Goal: Task Accomplishment & Management: Use online tool/utility

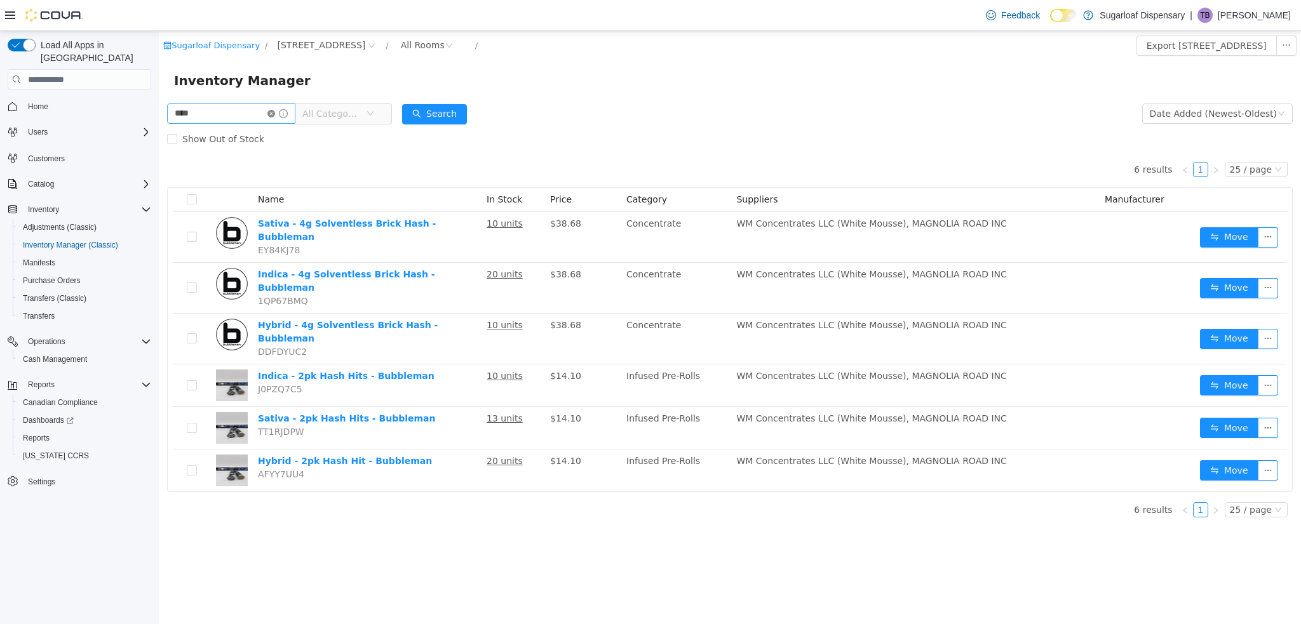
click at [275, 113] on icon "icon: close-circle" at bounding box center [271, 114] width 8 height 8
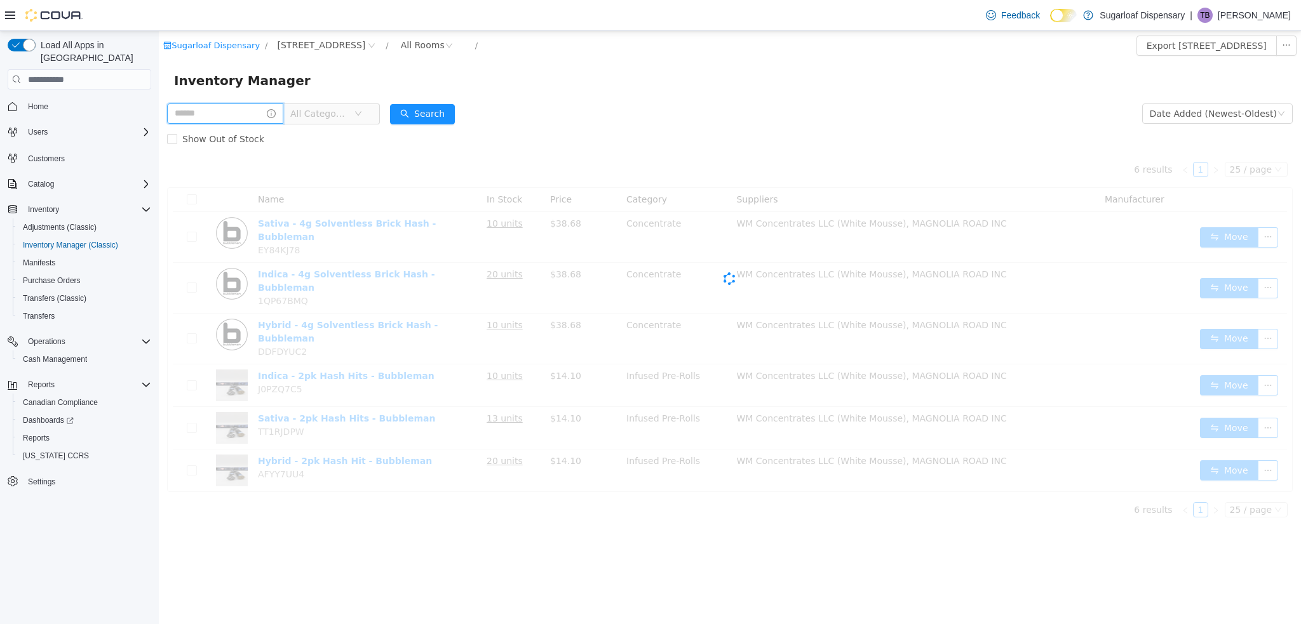
click at [241, 113] on input "text" at bounding box center [225, 114] width 116 height 20
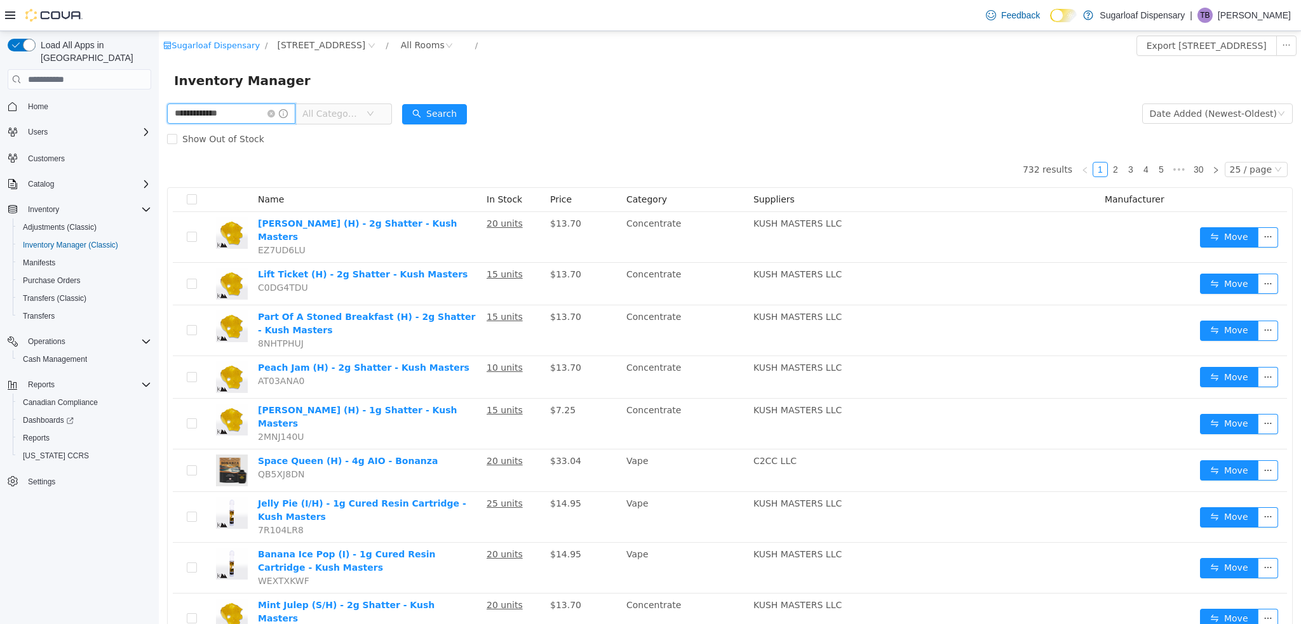
type input "**********"
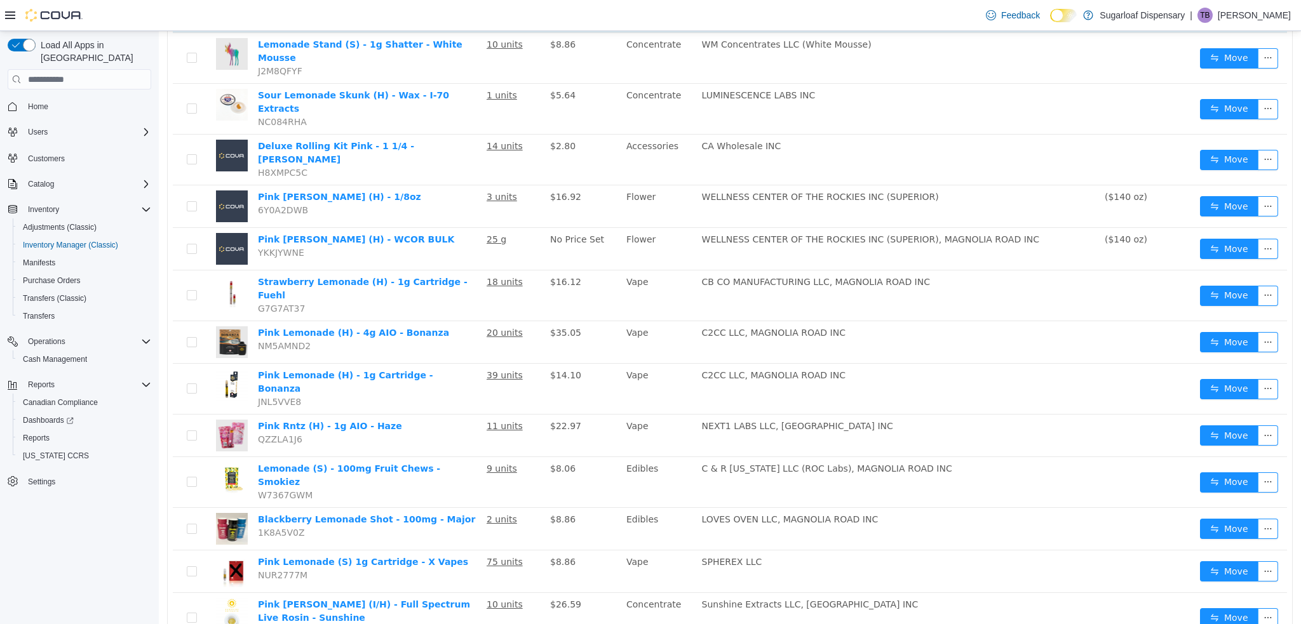
scroll to position [260, 0]
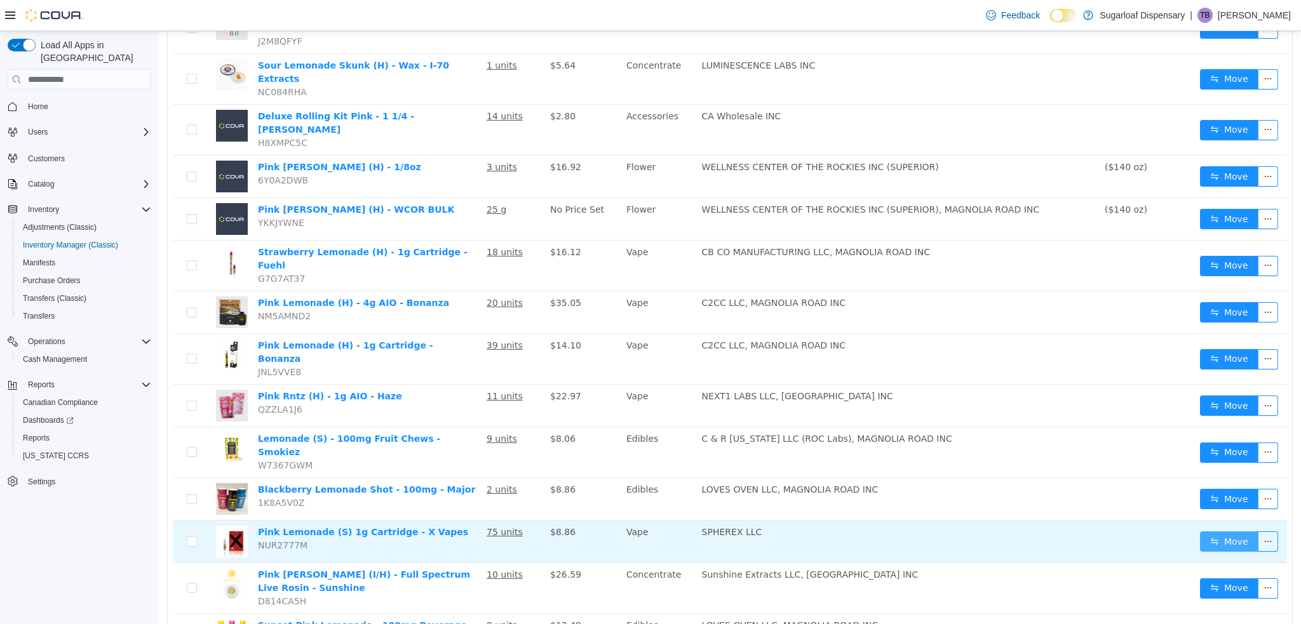
click at [1218, 532] on button "Move" at bounding box center [1229, 542] width 58 height 20
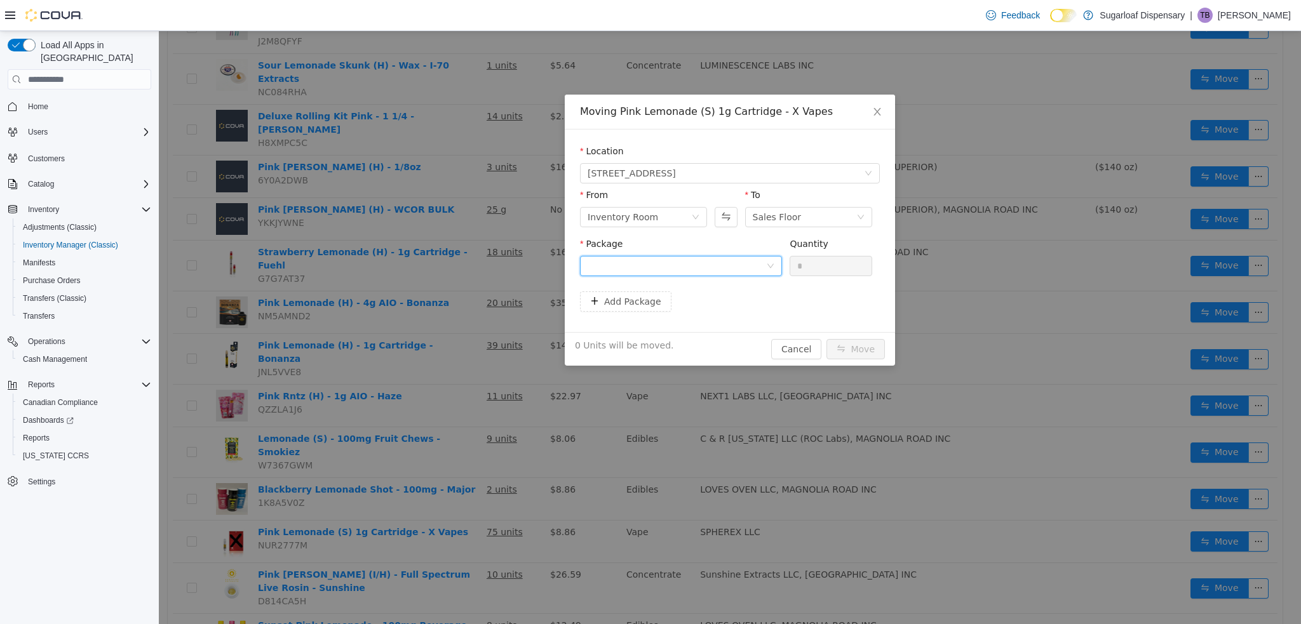
click at [751, 262] on div at bounding box center [677, 266] width 178 height 19
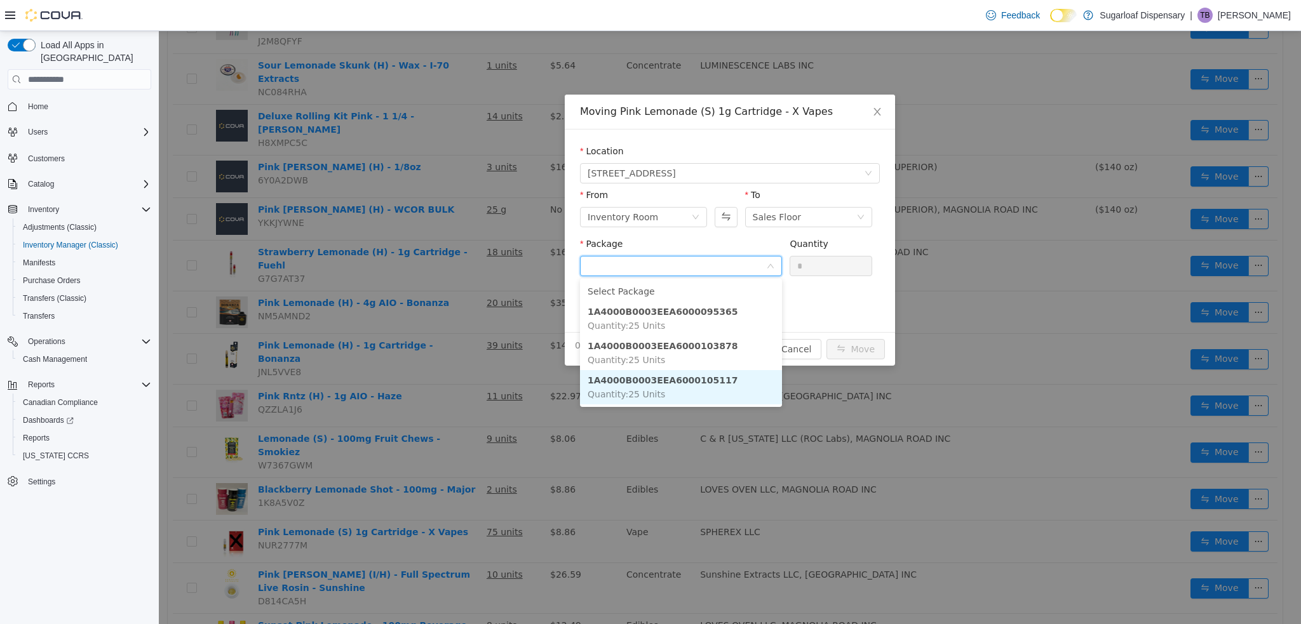
click at [710, 387] on li "1A4000B0003EEA6000105117 Quantity : 25 Units" at bounding box center [681, 387] width 202 height 34
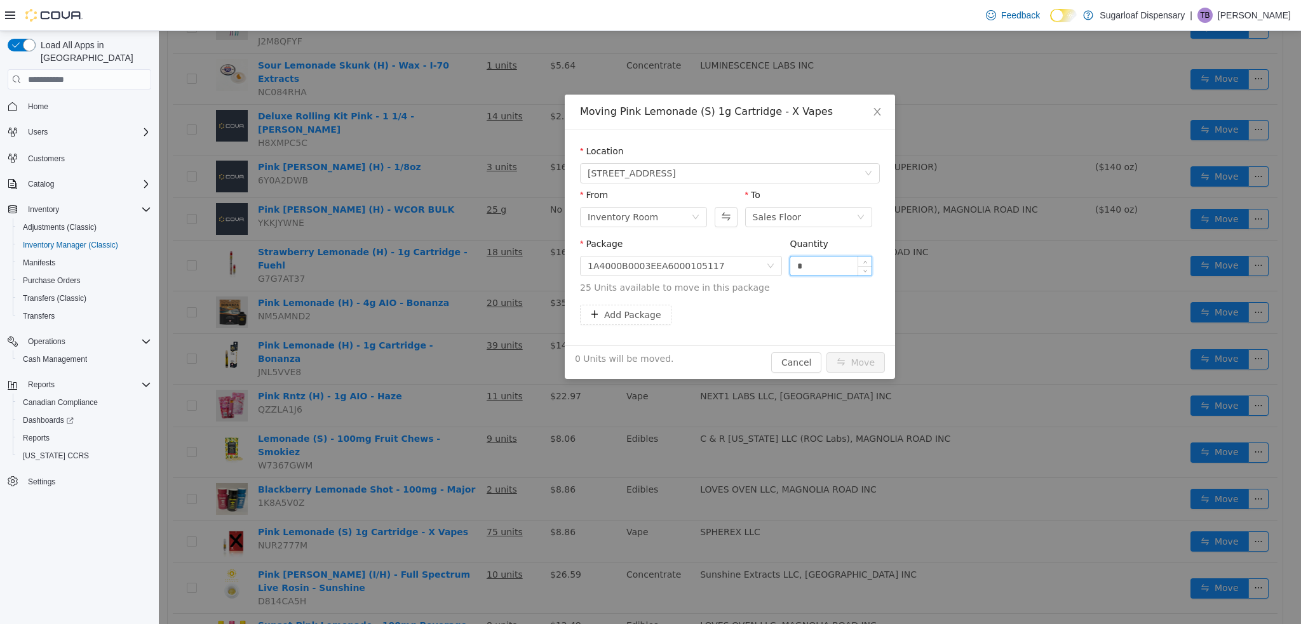
click at [824, 263] on input "*" at bounding box center [830, 266] width 81 height 19
type input "**"
click at [837, 360] on button "Move" at bounding box center [855, 363] width 58 height 20
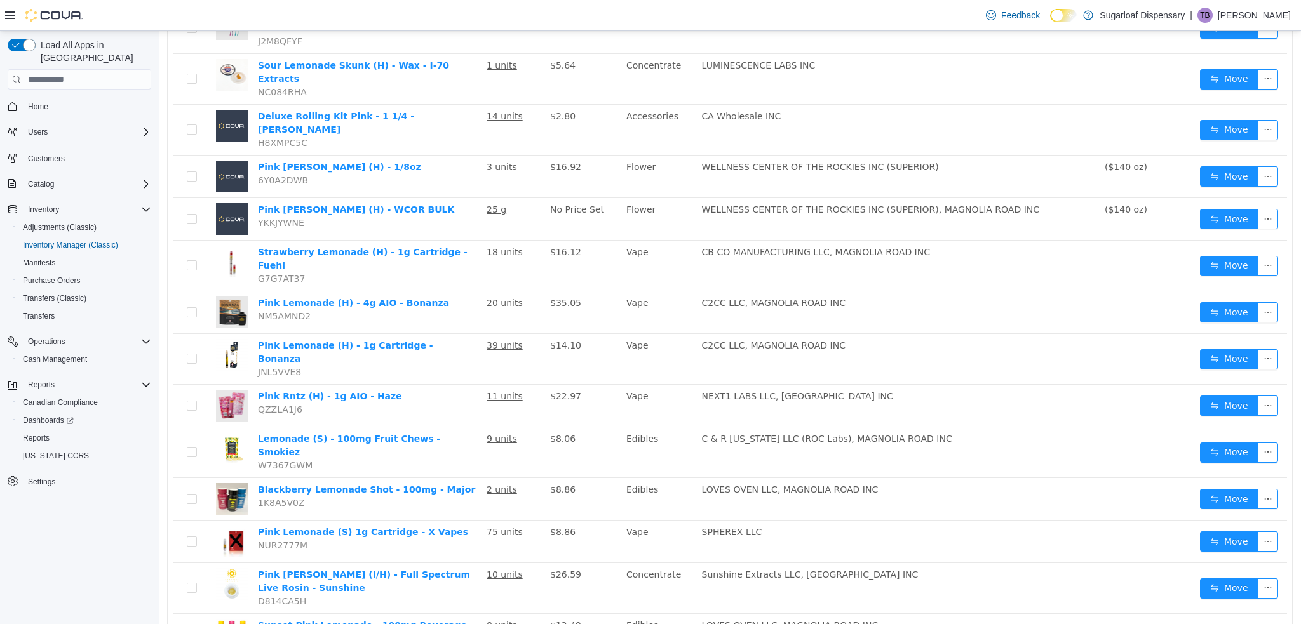
scroll to position [0, 0]
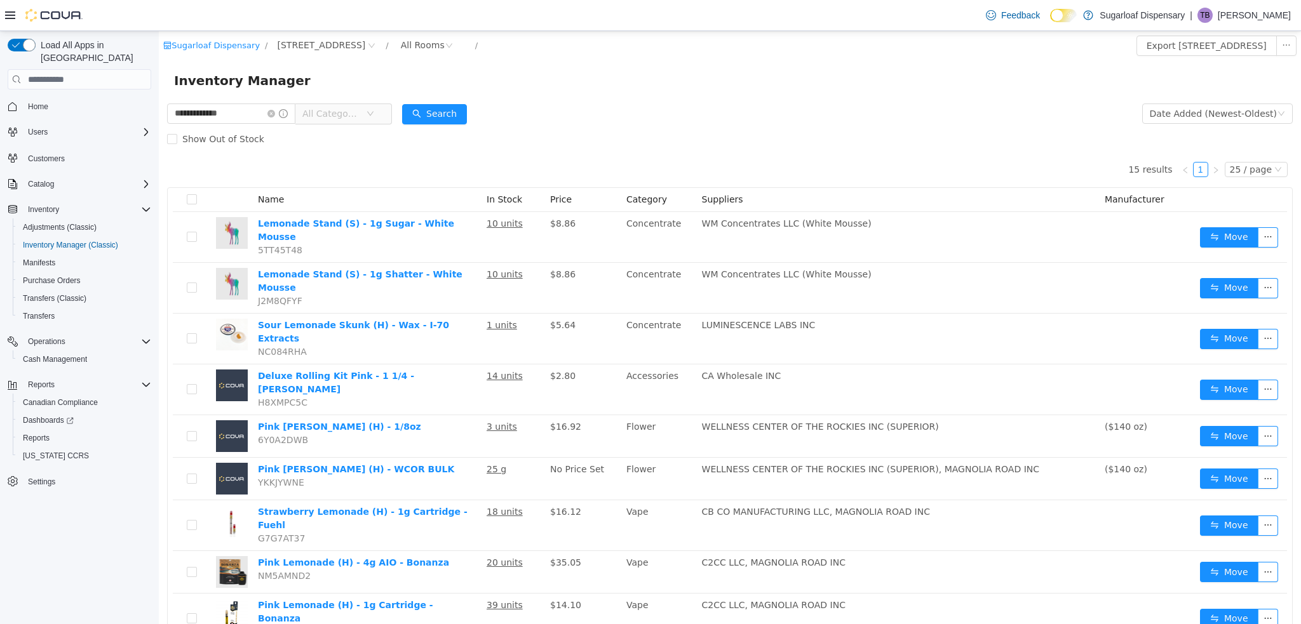
click at [281, 110] on span at bounding box center [277, 113] width 20 height 9
click at [275, 114] on icon "icon: close-circle" at bounding box center [271, 114] width 8 height 8
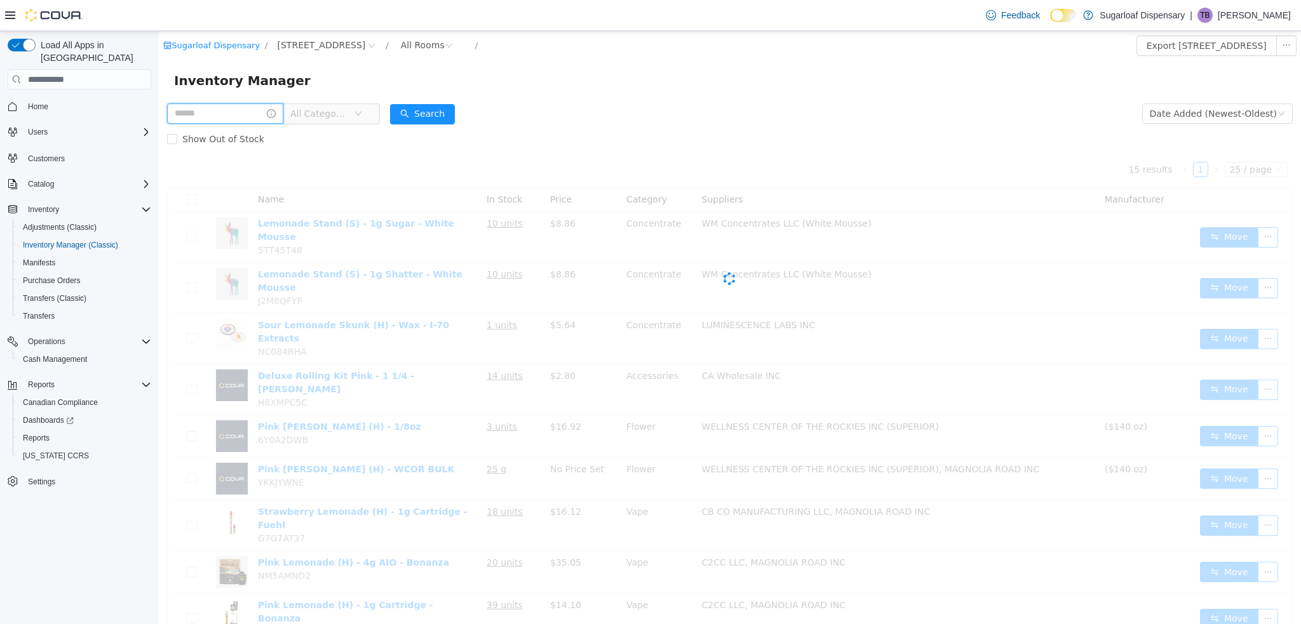
click at [245, 119] on input "text" at bounding box center [225, 114] width 116 height 20
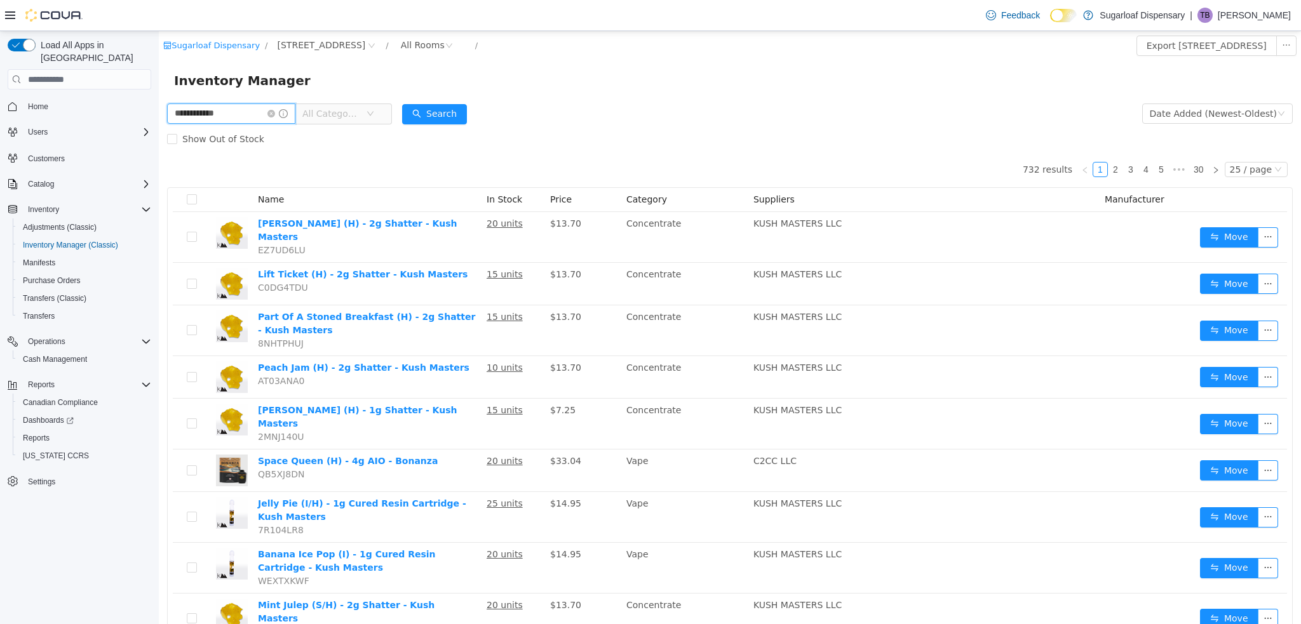
type input "**********"
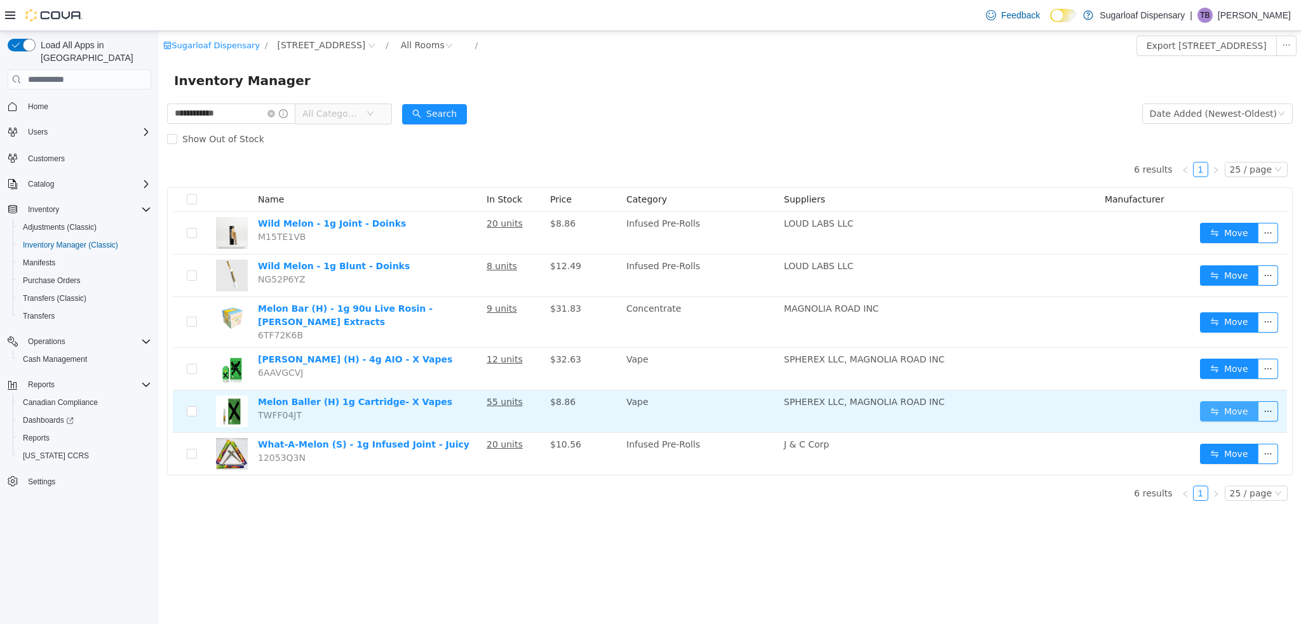
click at [1237, 408] on button "Move" at bounding box center [1229, 411] width 58 height 20
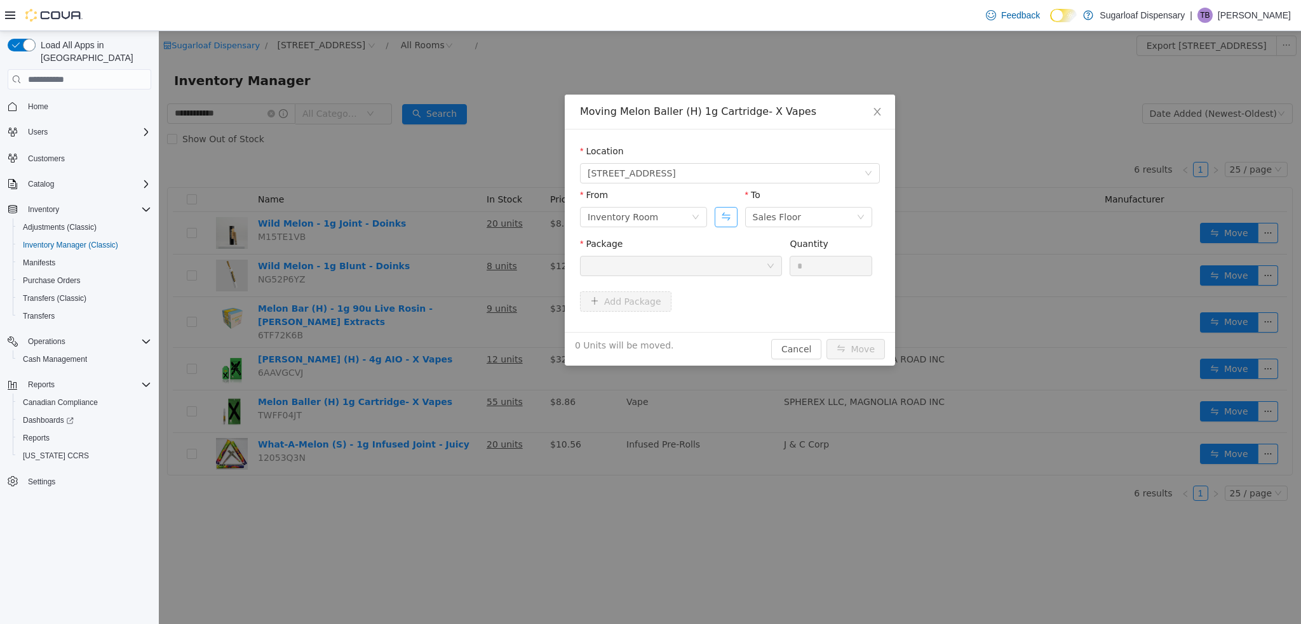
click at [728, 222] on button "Swap" at bounding box center [726, 217] width 22 height 20
click at [743, 276] on div at bounding box center [681, 266] width 202 height 20
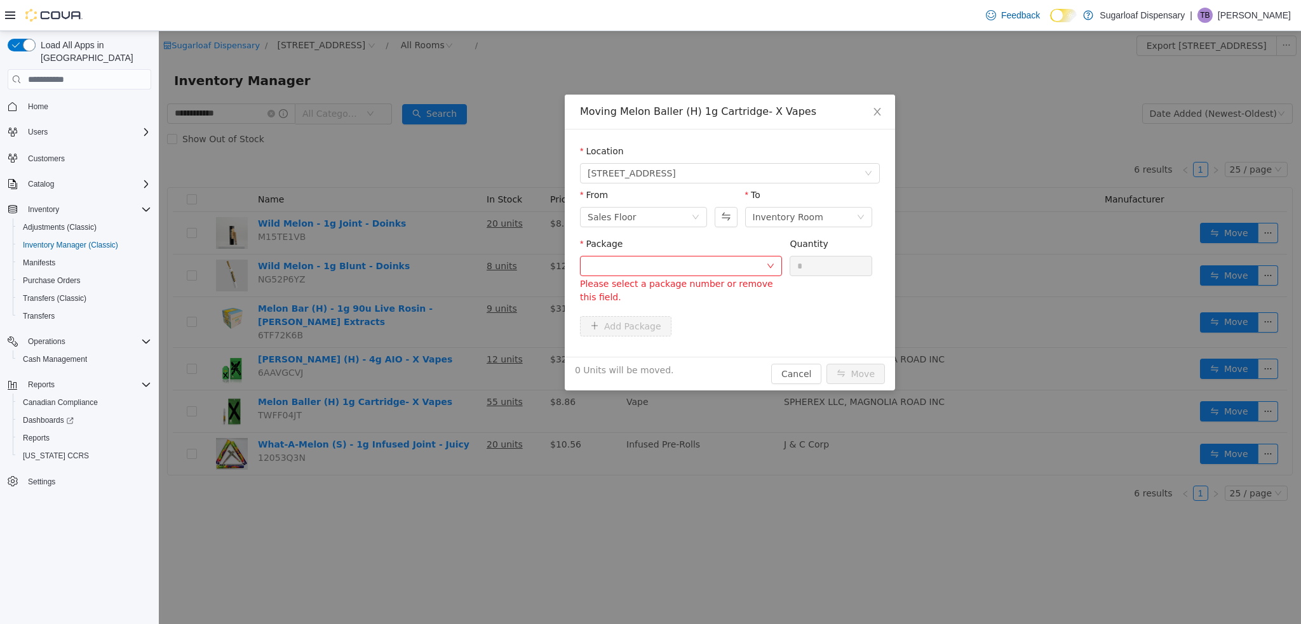
click at [814, 297] on form "Location [STREET_ADDRESS] From Sales Floor To Inventory Room Package Please sel…" at bounding box center [730, 243] width 300 height 197
click at [876, 112] on icon "icon: close" at bounding box center [877, 112] width 10 height 10
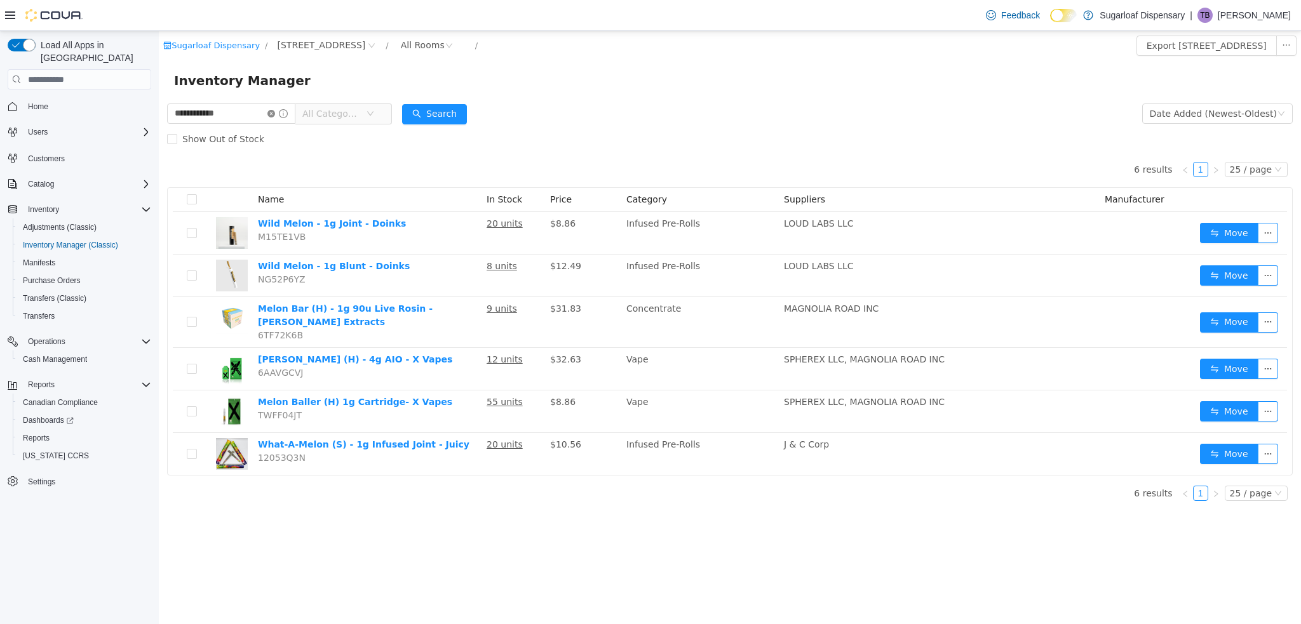
click at [275, 114] on icon "icon: close-circle" at bounding box center [271, 114] width 8 height 8
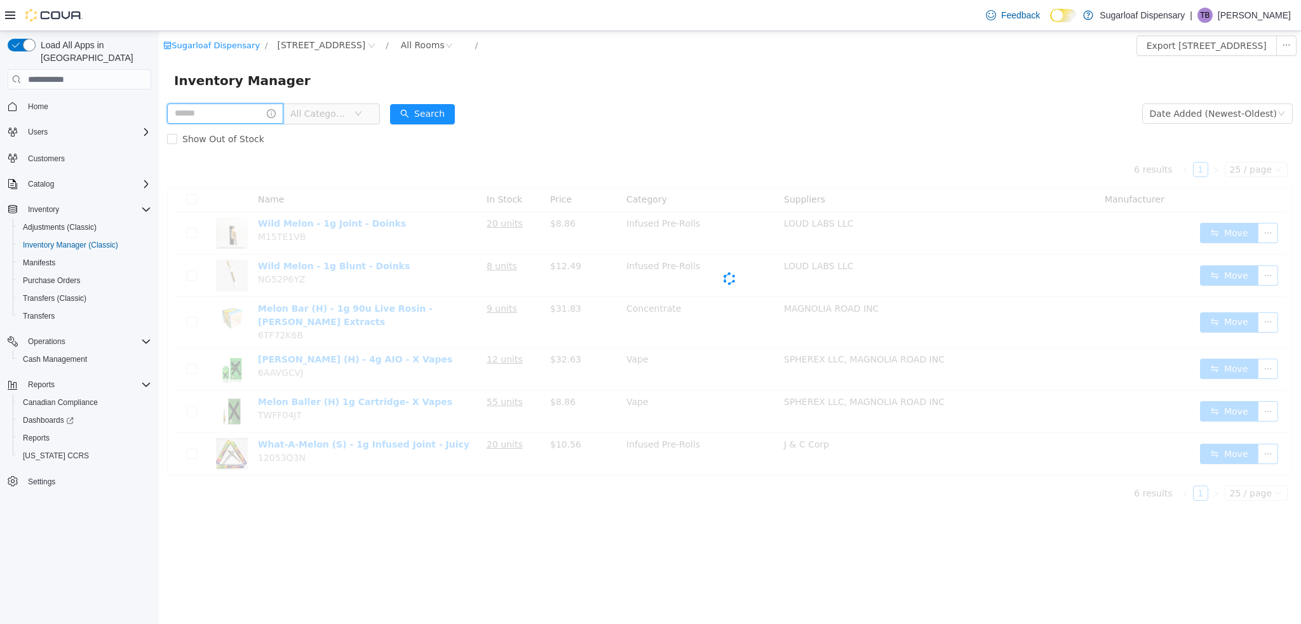
click at [227, 113] on input "text" at bounding box center [225, 114] width 116 height 20
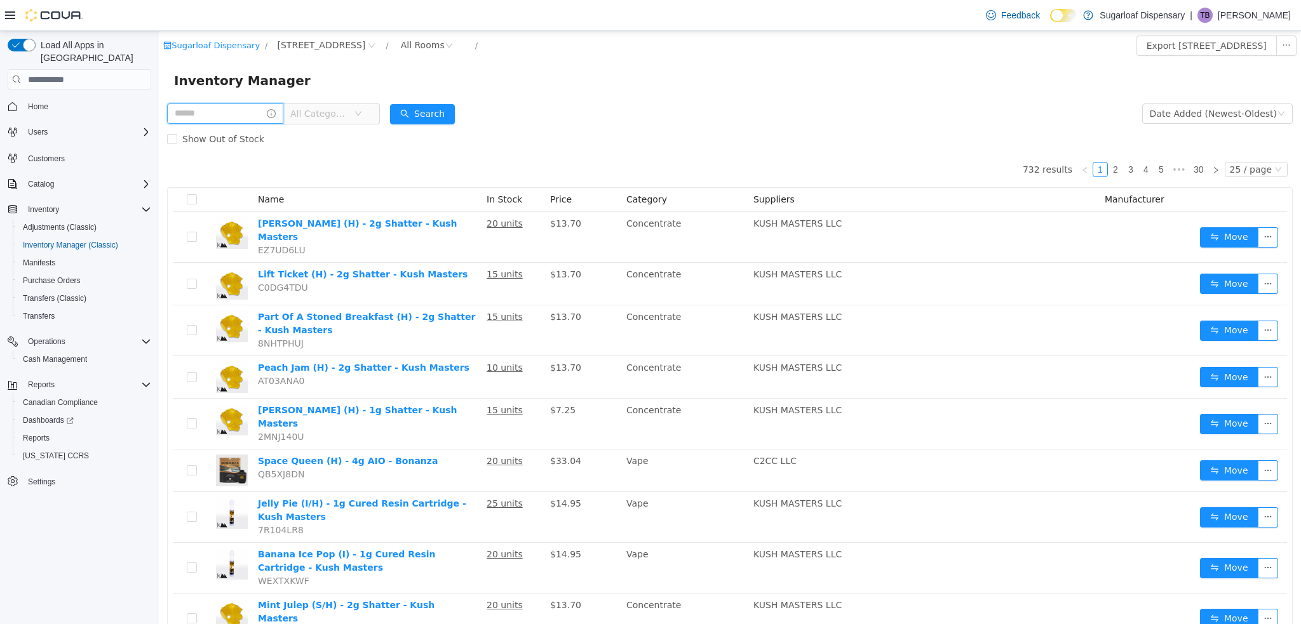
type input "*******"
click at [467, 109] on button "Search" at bounding box center [434, 114] width 65 height 20
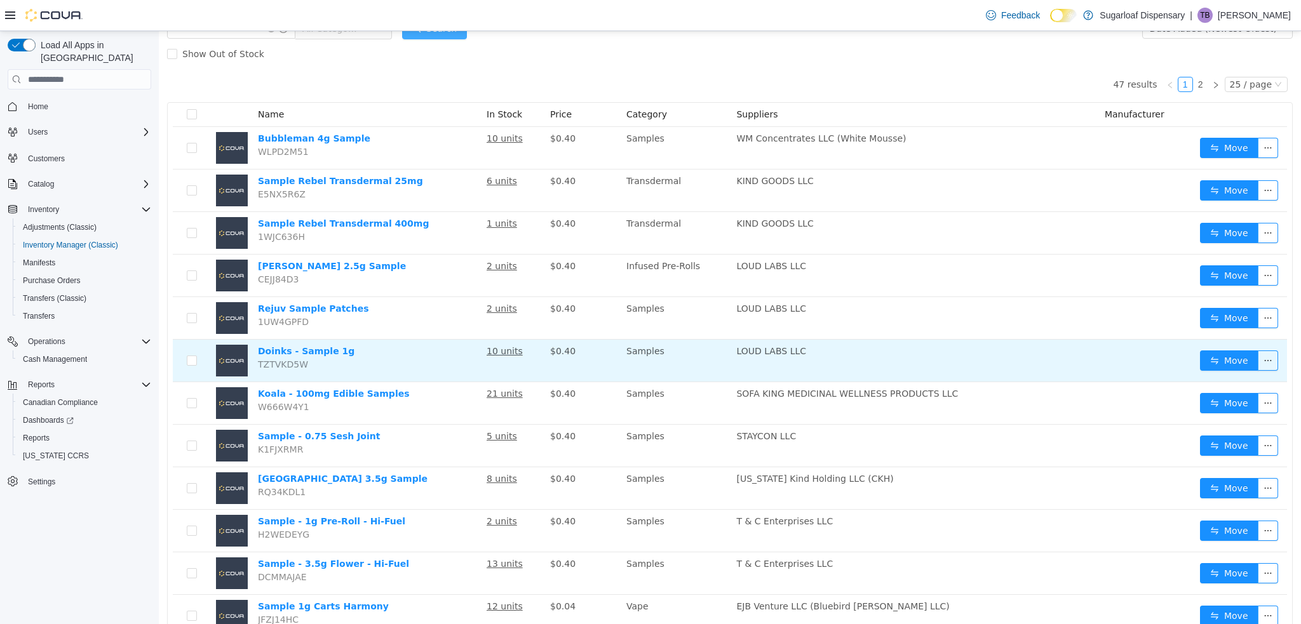
scroll to position [100, 0]
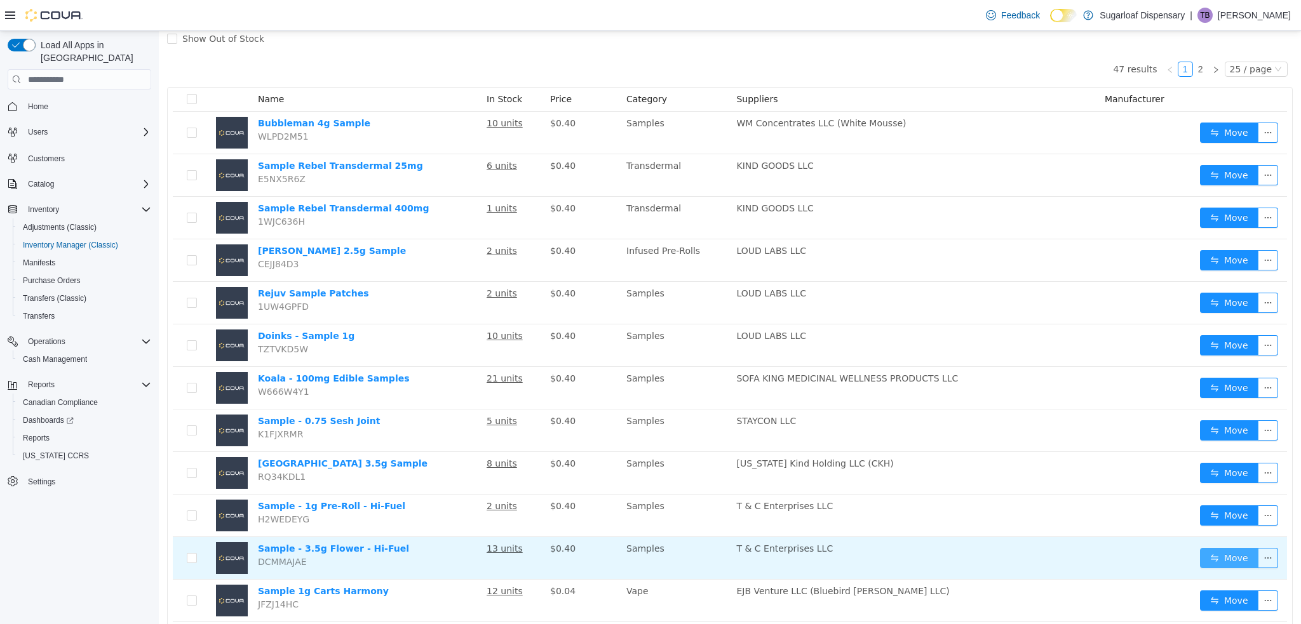
click at [1212, 562] on button "Move" at bounding box center [1229, 558] width 58 height 20
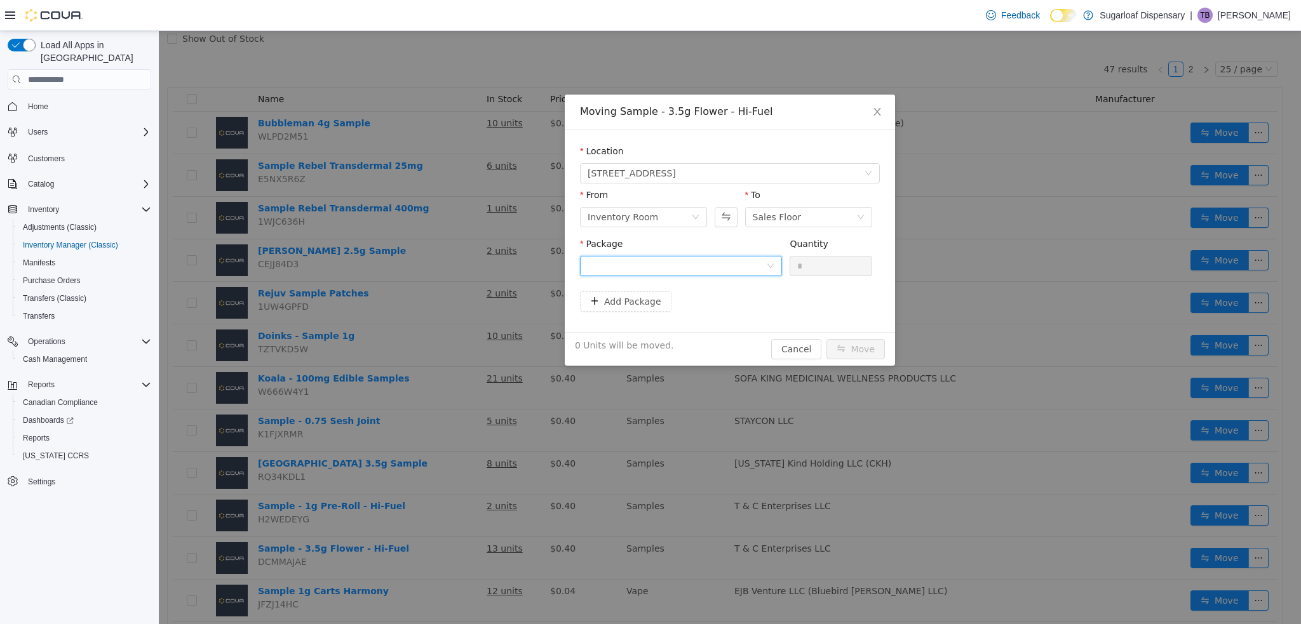
click at [767, 260] on div at bounding box center [681, 266] width 202 height 20
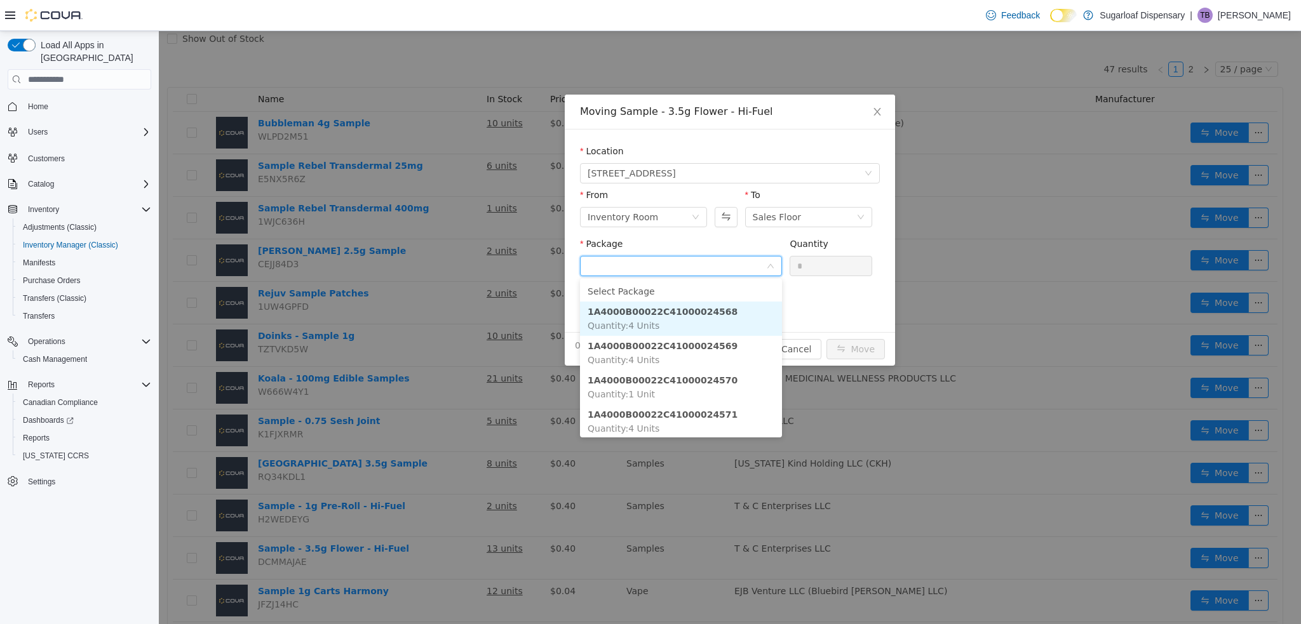
click at [706, 320] on li "1A4000B00022C41000024568 Quantity : 4 Units" at bounding box center [681, 319] width 202 height 34
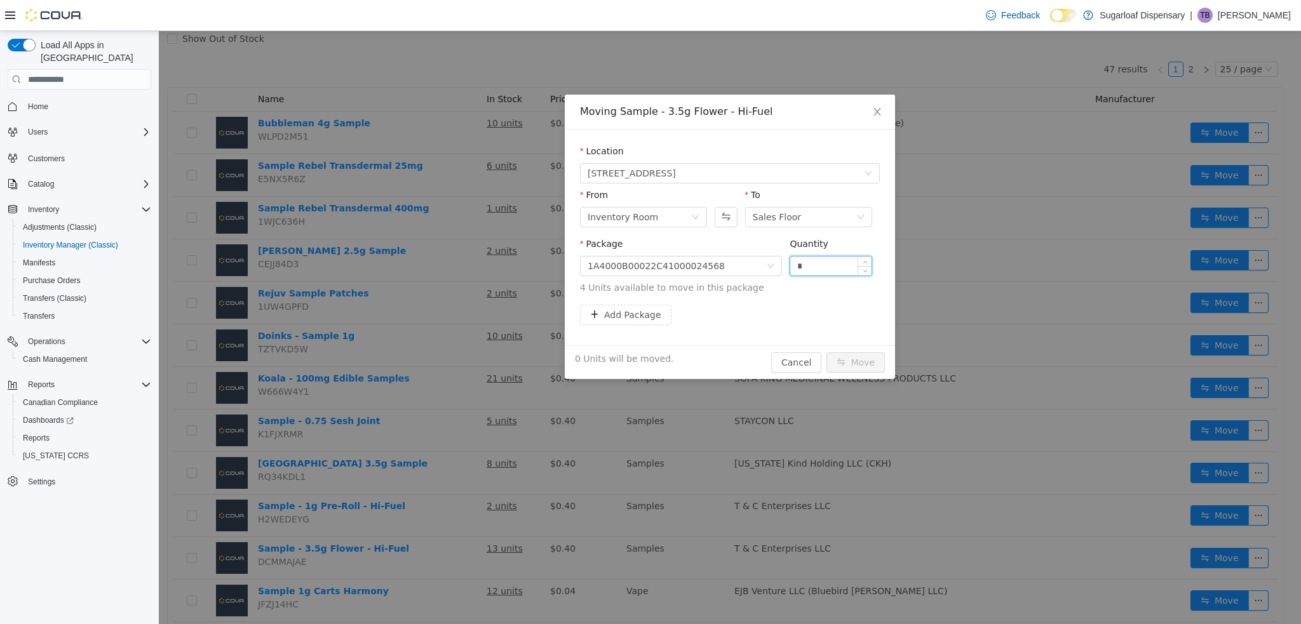
click at [828, 269] on input "*" at bounding box center [830, 266] width 81 height 19
type input "*"
click at [849, 359] on button "Move" at bounding box center [855, 363] width 58 height 20
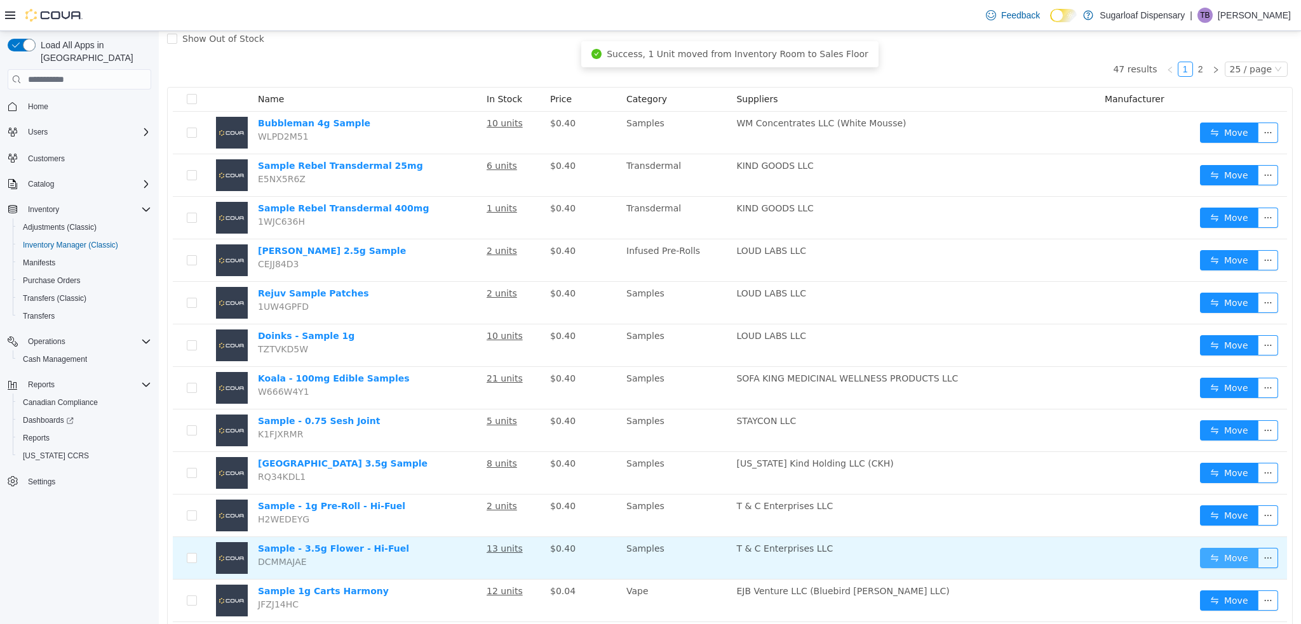
click at [1238, 558] on button "Move" at bounding box center [1229, 558] width 58 height 20
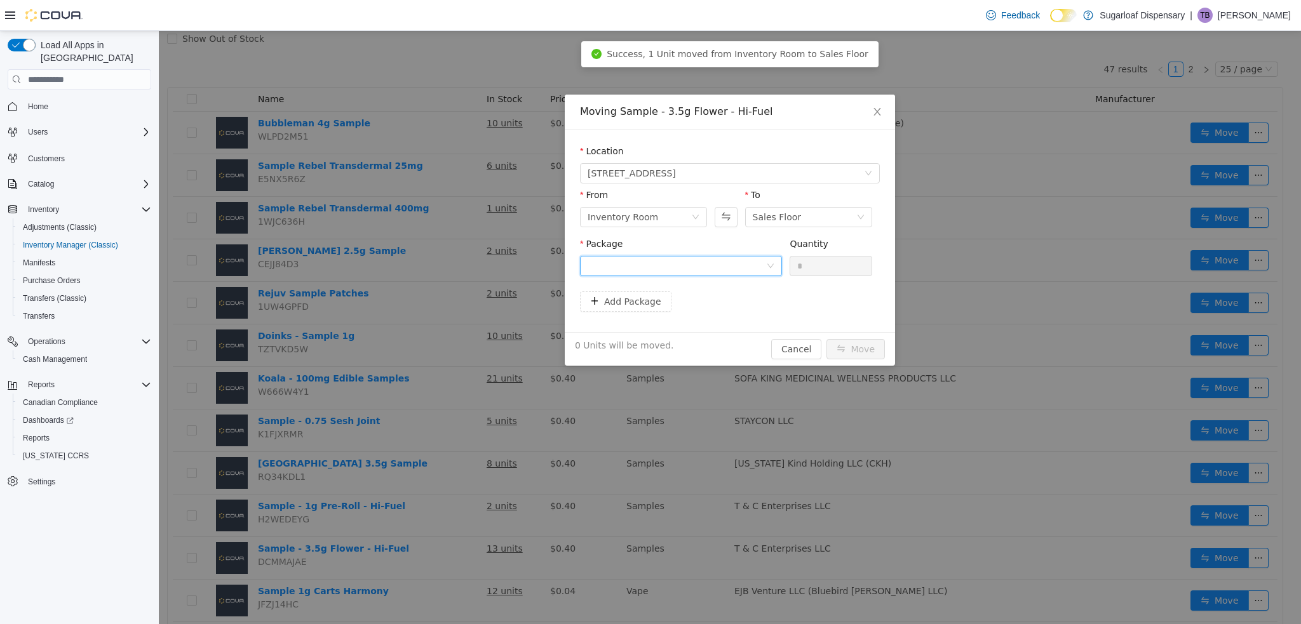
click at [750, 271] on div at bounding box center [677, 266] width 178 height 19
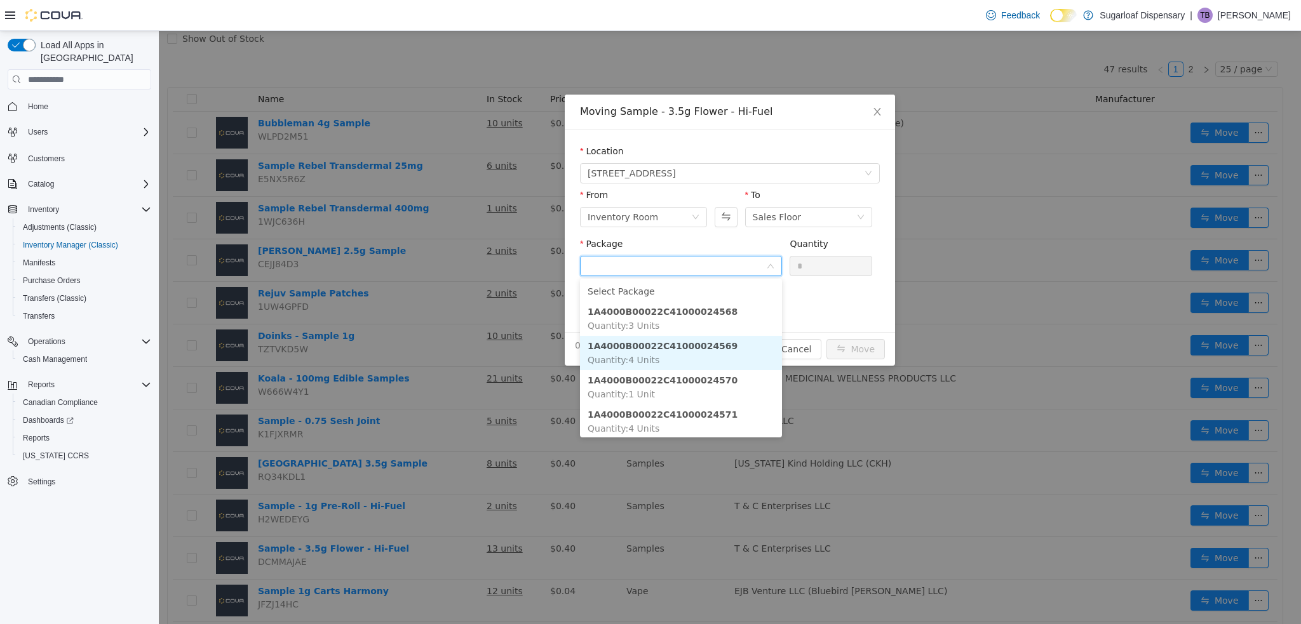
click at [699, 352] on li "1A4000B00022C41000024569 Quantity : 4 Units" at bounding box center [681, 353] width 202 height 34
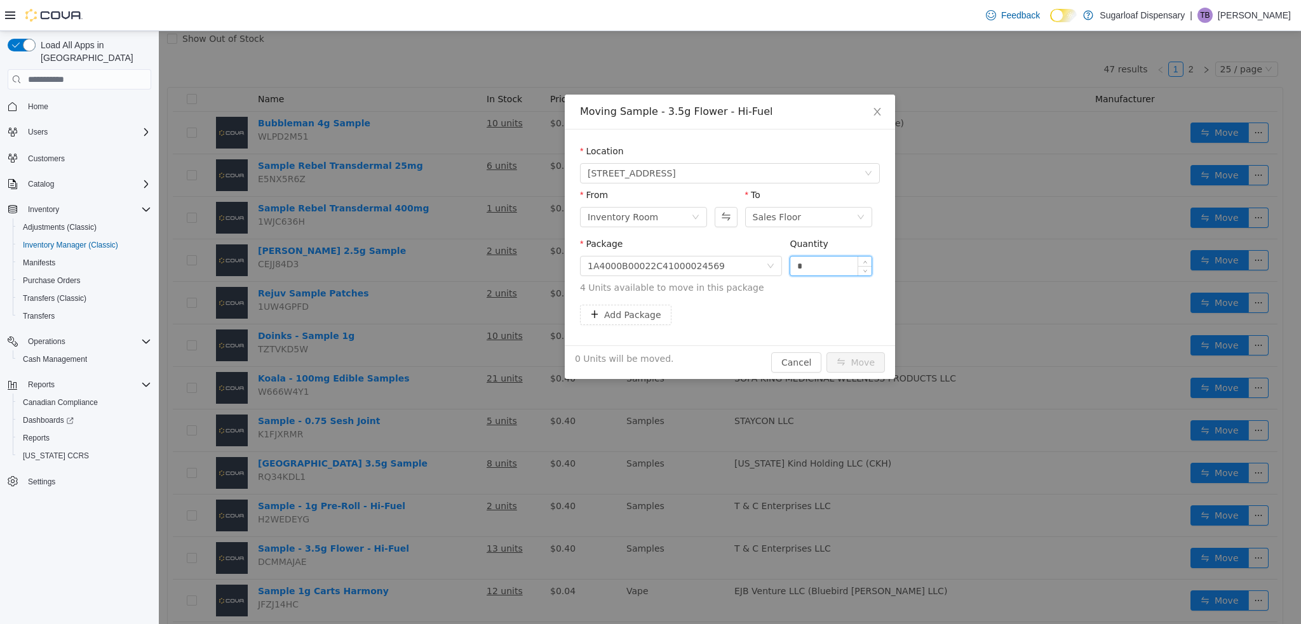
click at [805, 266] on input "*" at bounding box center [830, 266] width 81 height 19
type input "*"
click at [851, 361] on button "Move" at bounding box center [855, 363] width 58 height 20
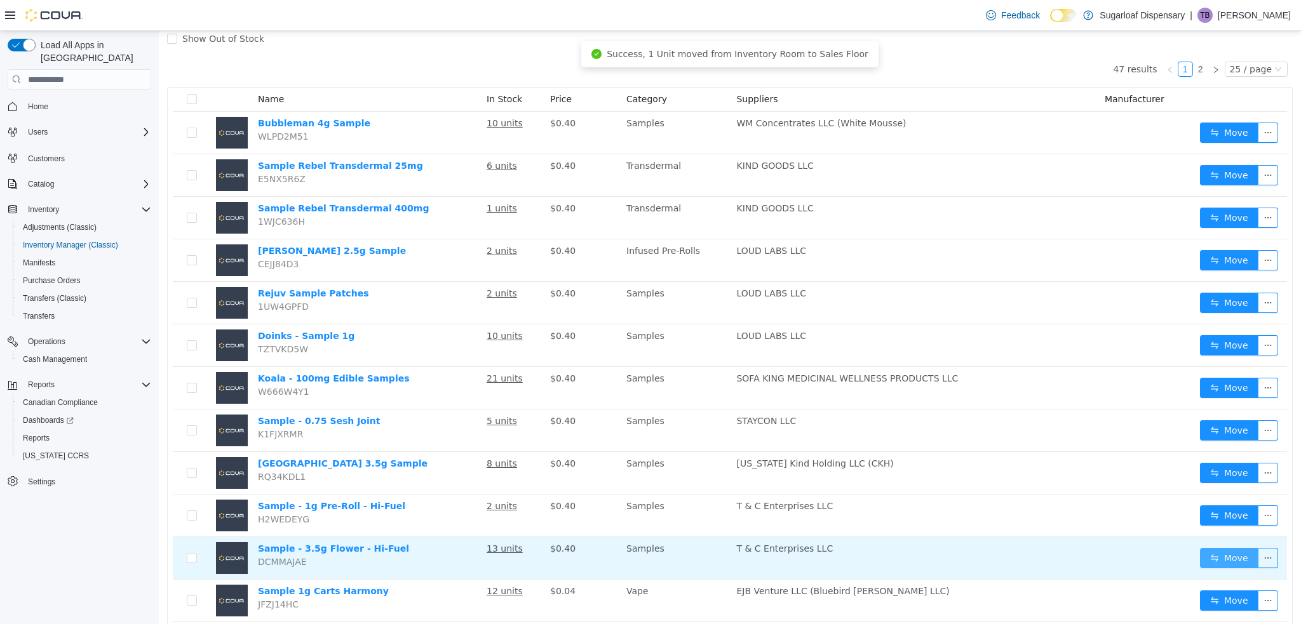
click at [1228, 558] on button "Move" at bounding box center [1229, 558] width 58 height 20
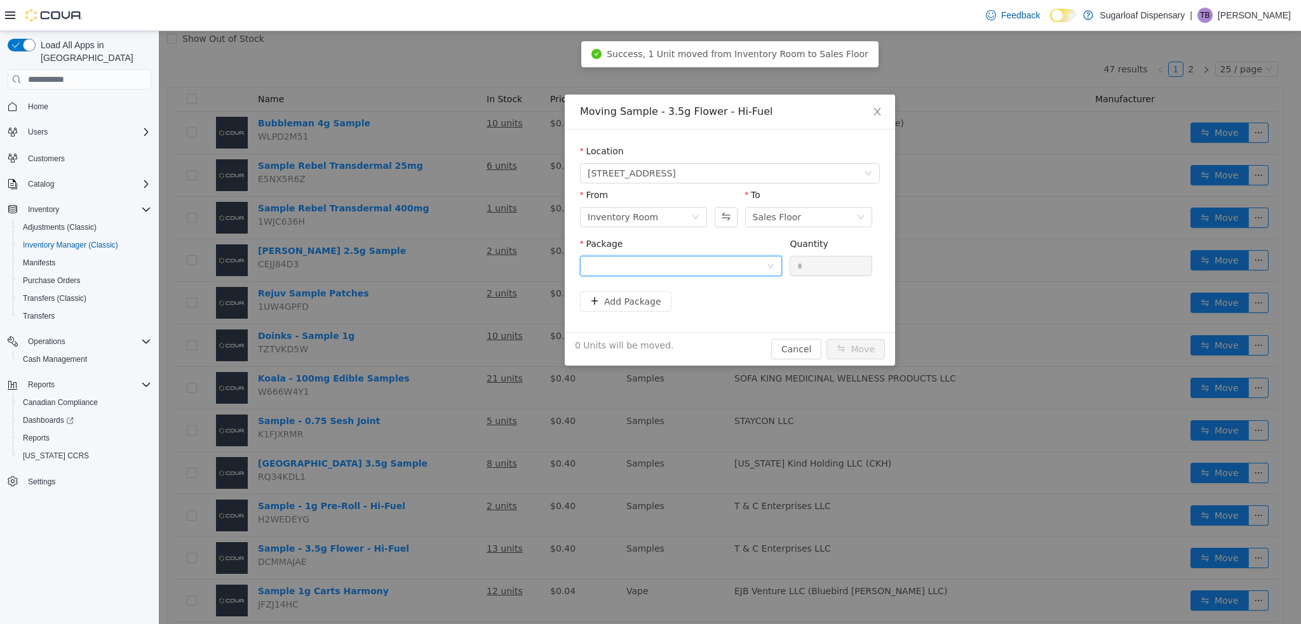
click at [635, 267] on div at bounding box center [677, 266] width 178 height 19
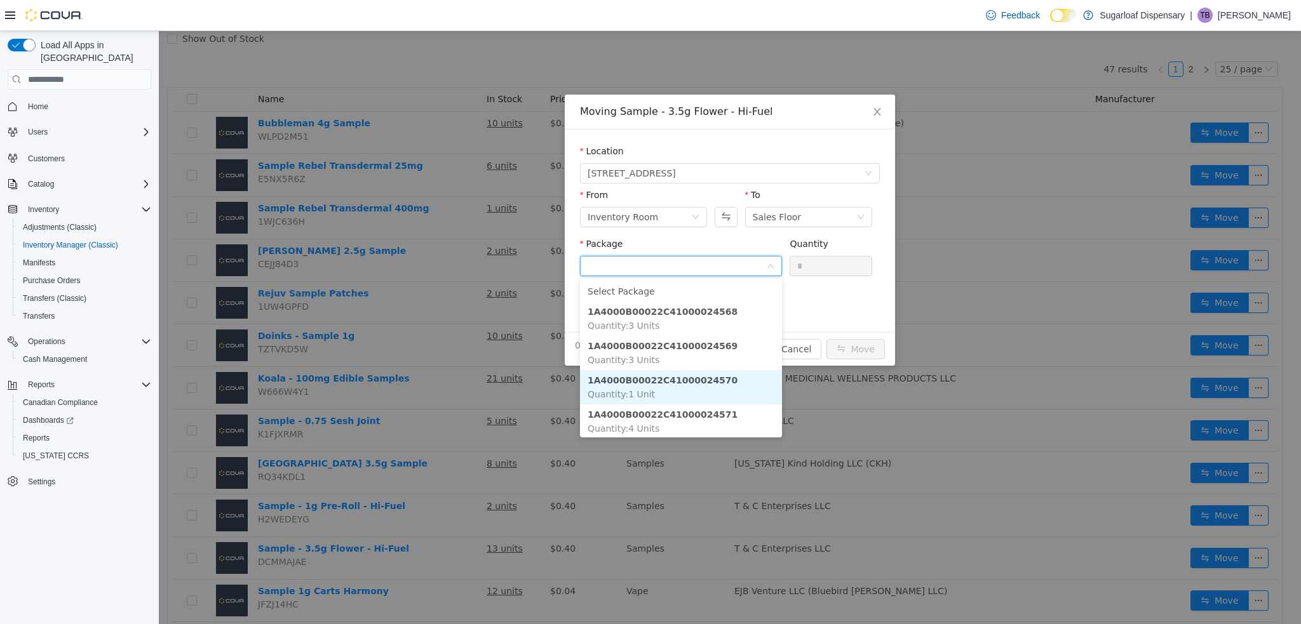
click at [678, 385] on strong "1A4000B00022C41000024570" at bounding box center [663, 380] width 150 height 10
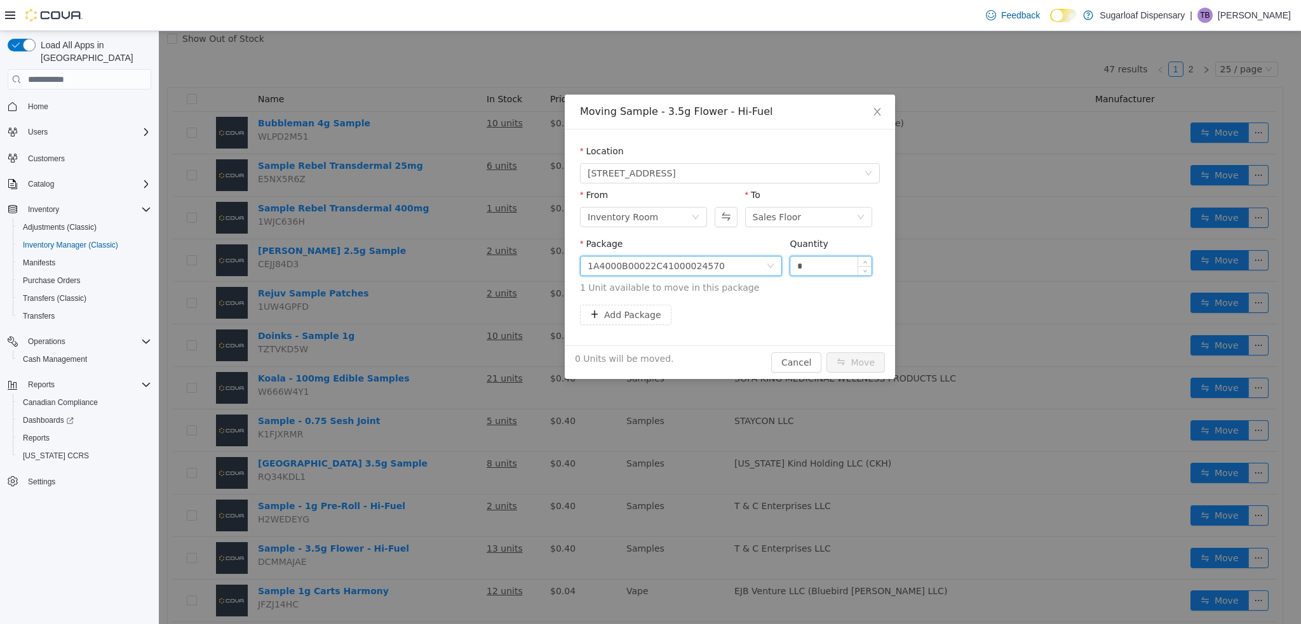
click at [823, 271] on input "*" at bounding box center [830, 266] width 81 height 19
type input "*"
click at [862, 364] on button "Move" at bounding box center [855, 363] width 58 height 20
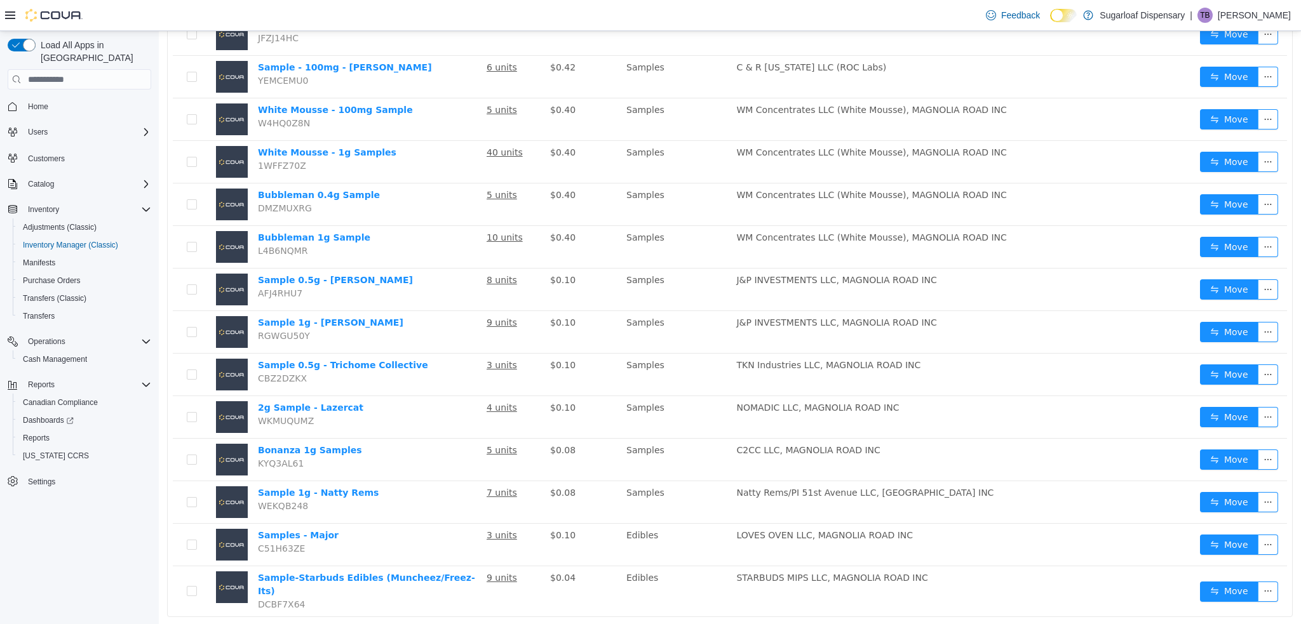
scroll to position [684, 0]
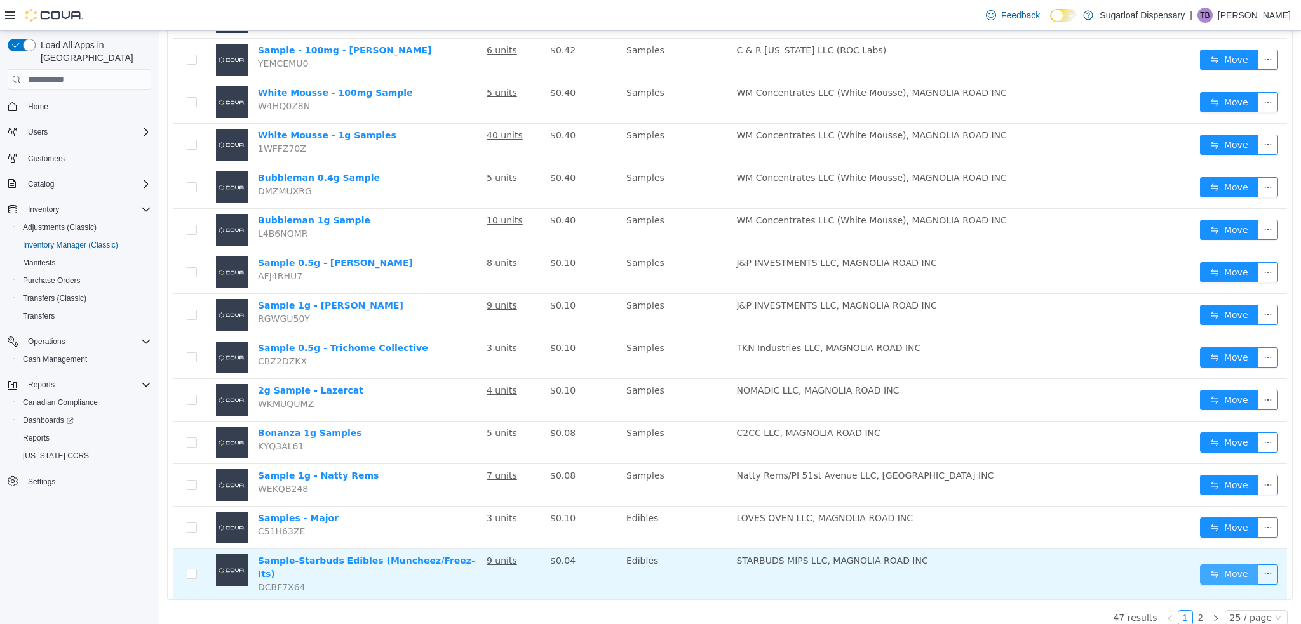
click at [1220, 568] on button "Move" at bounding box center [1229, 575] width 58 height 20
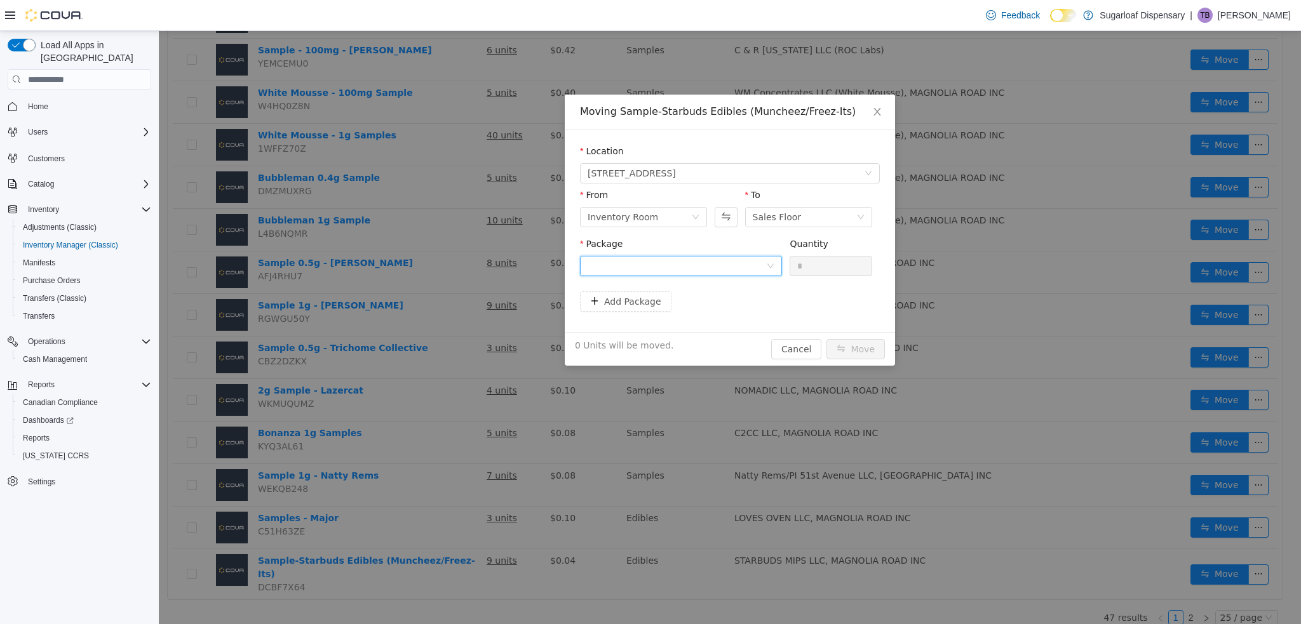
click at [698, 266] on div at bounding box center [677, 266] width 178 height 19
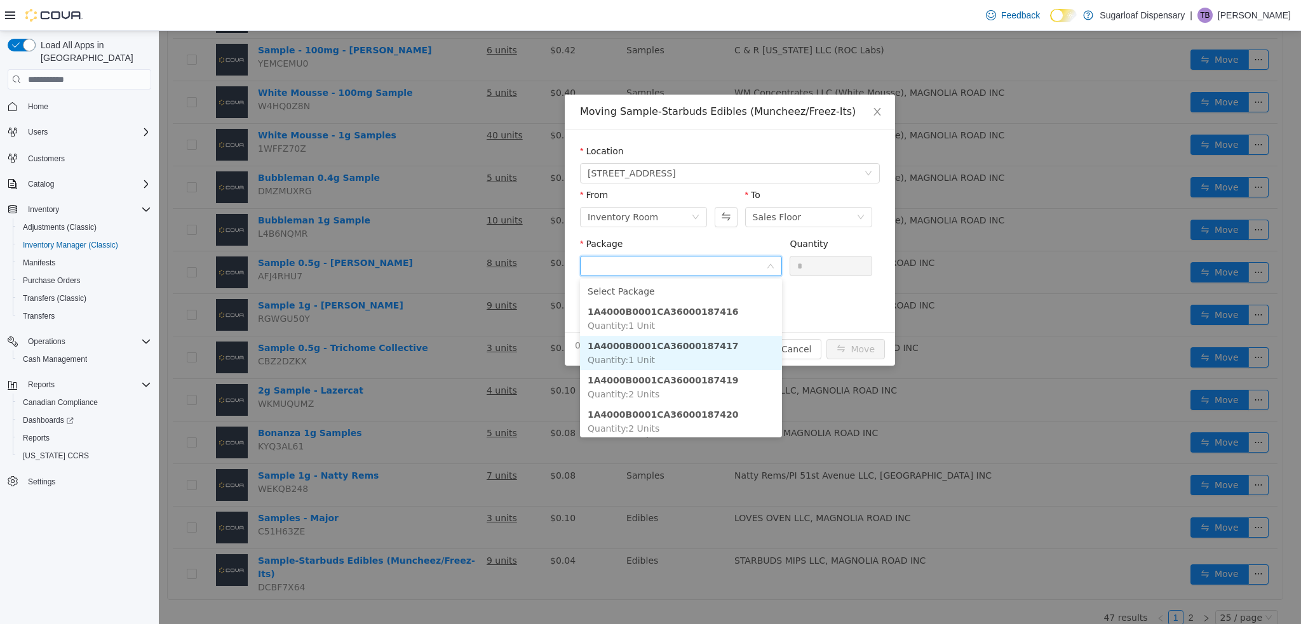
scroll to position [0, 0]
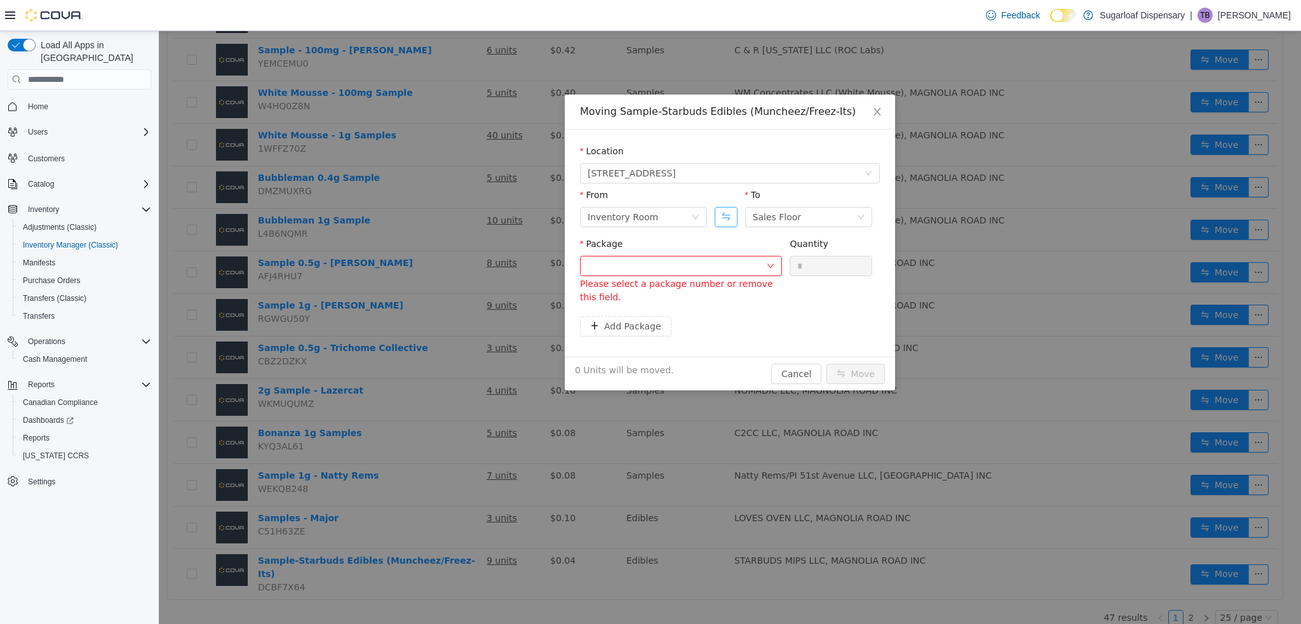
click at [724, 210] on button "Swap" at bounding box center [726, 217] width 22 height 20
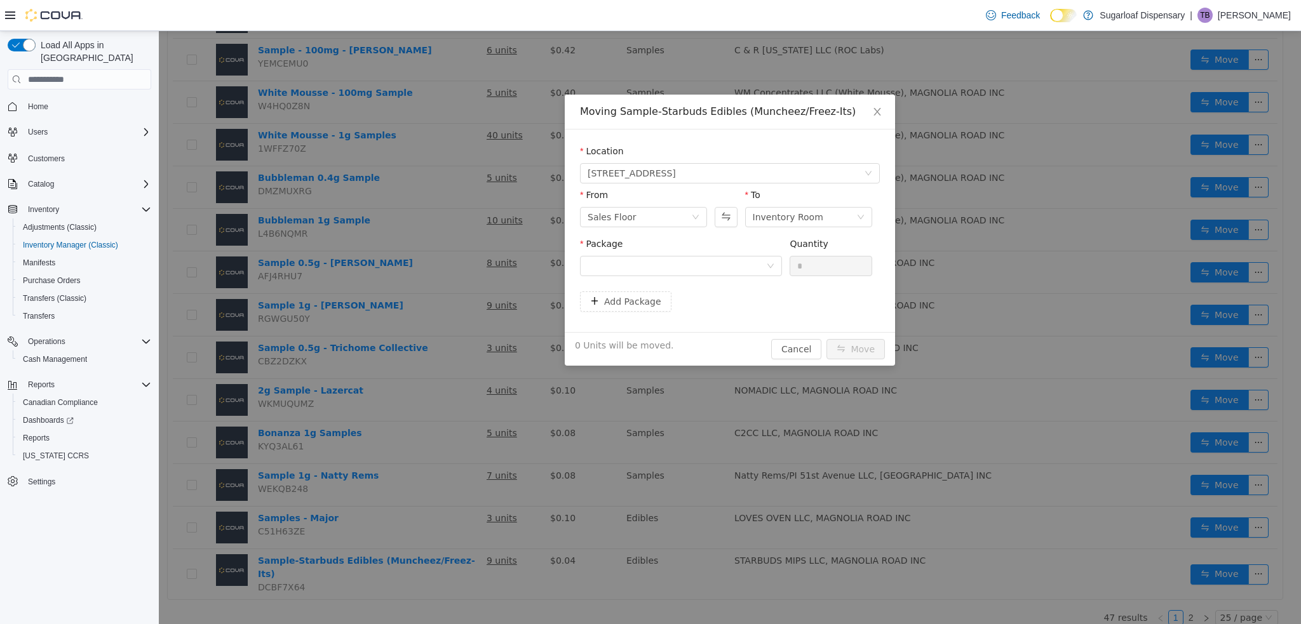
click at [723, 248] on div "Package" at bounding box center [681, 247] width 202 height 18
click at [722, 263] on div at bounding box center [677, 266] width 178 height 19
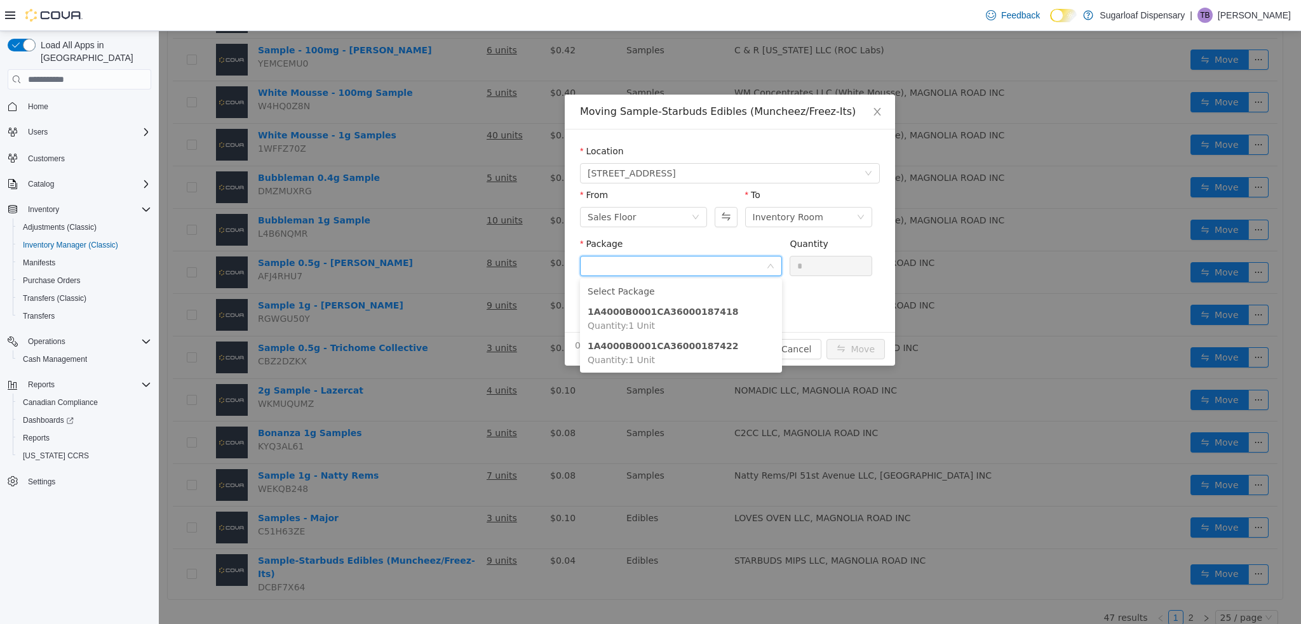
click at [824, 292] on form "Location [STREET_ADDRESS] From Sales Floor To Inventory Room Package Quantity *…" at bounding box center [730, 231] width 300 height 172
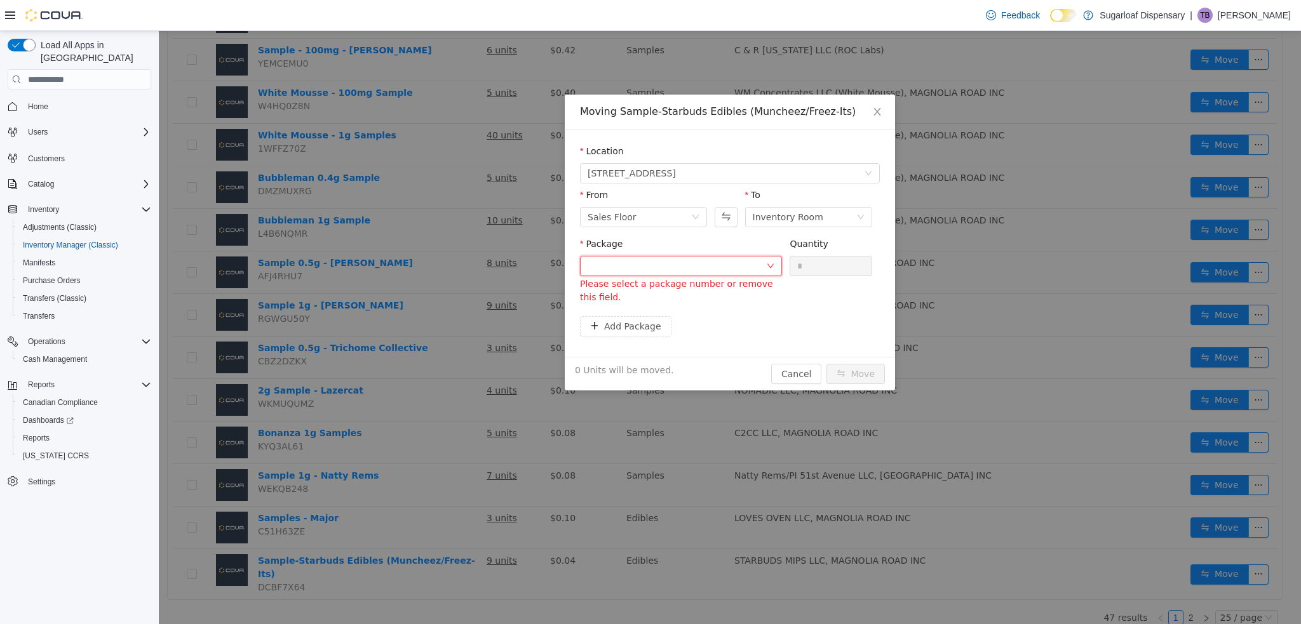
click at [757, 261] on div at bounding box center [677, 266] width 178 height 19
click at [732, 227] on button "Swap" at bounding box center [726, 217] width 22 height 20
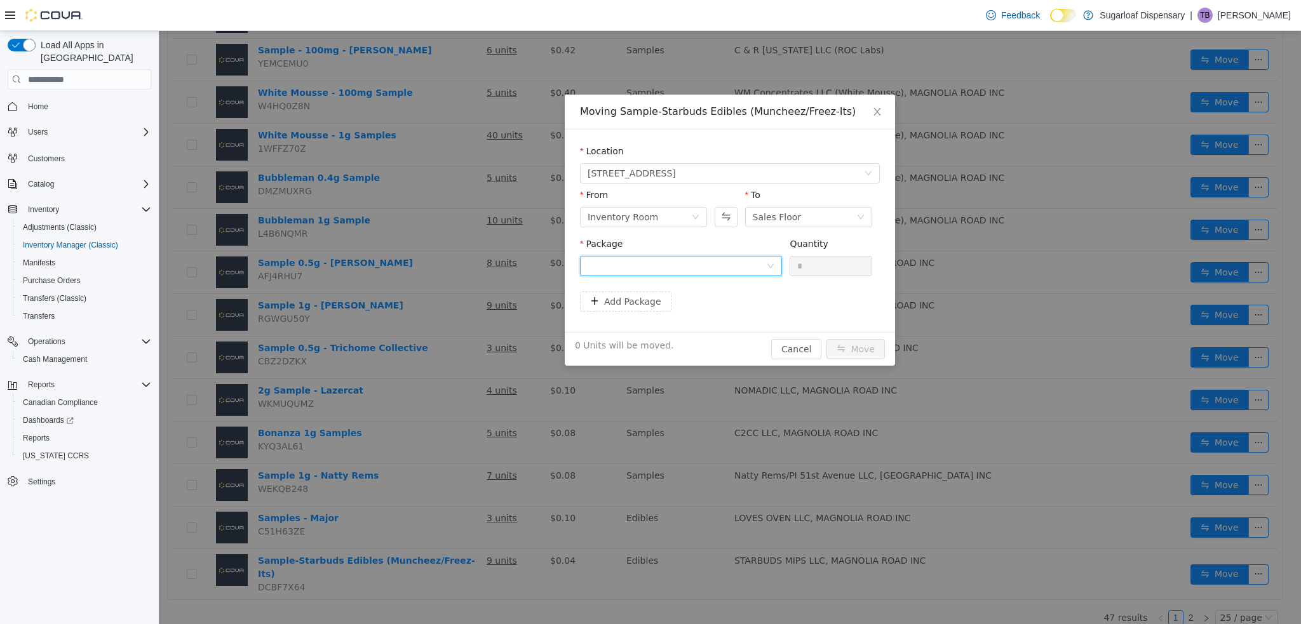
click at [718, 273] on div at bounding box center [677, 266] width 178 height 19
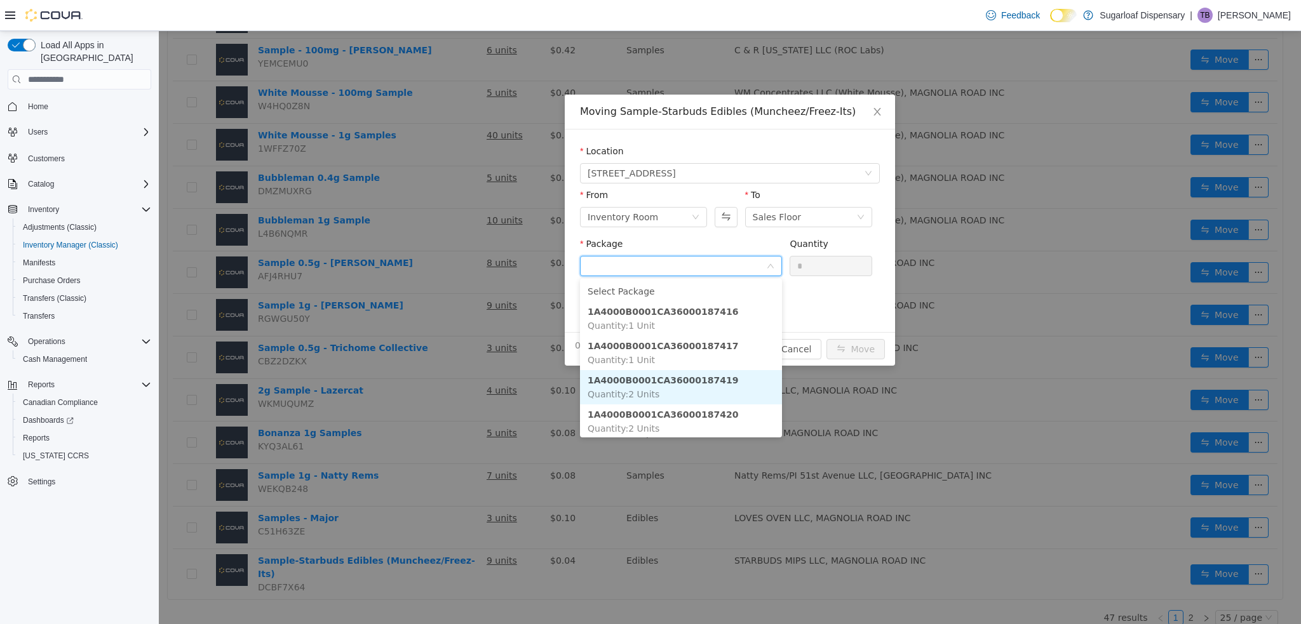
click at [684, 390] on li "1A4000B0001CA36000187419 Quantity : 2 Units" at bounding box center [681, 387] width 202 height 34
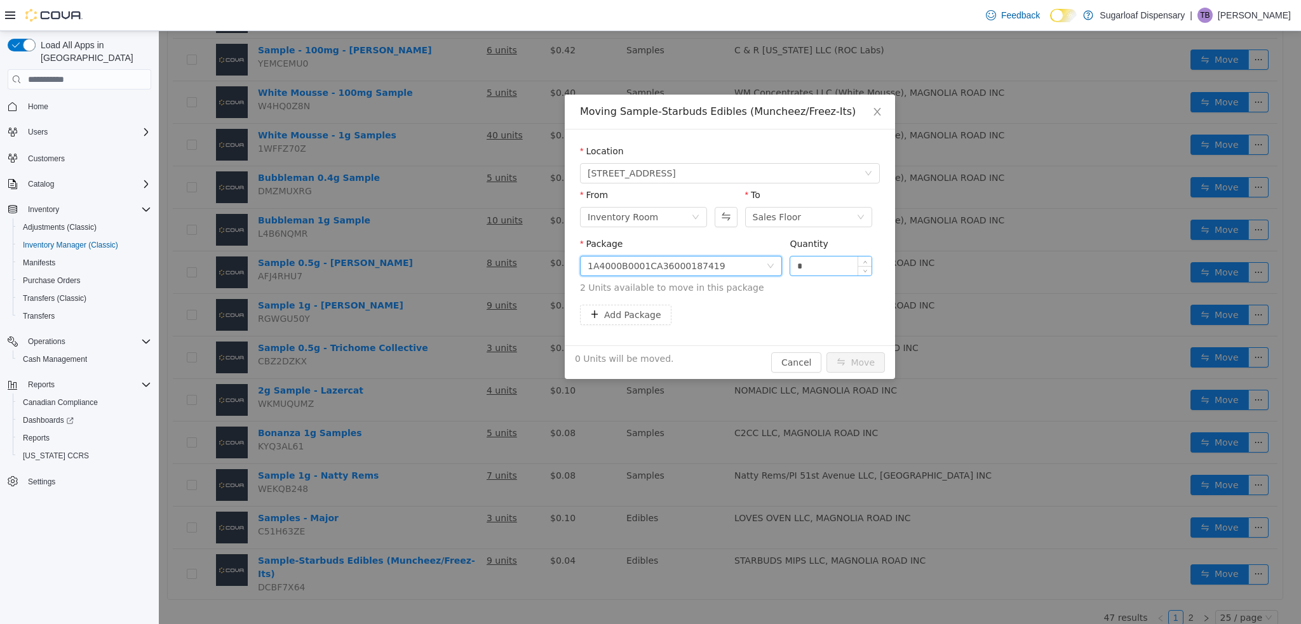
click at [814, 260] on input "*" at bounding box center [830, 266] width 81 height 19
type input "*"
click at [840, 362] on button "Move" at bounding box center [855, 363] width 58 height 20
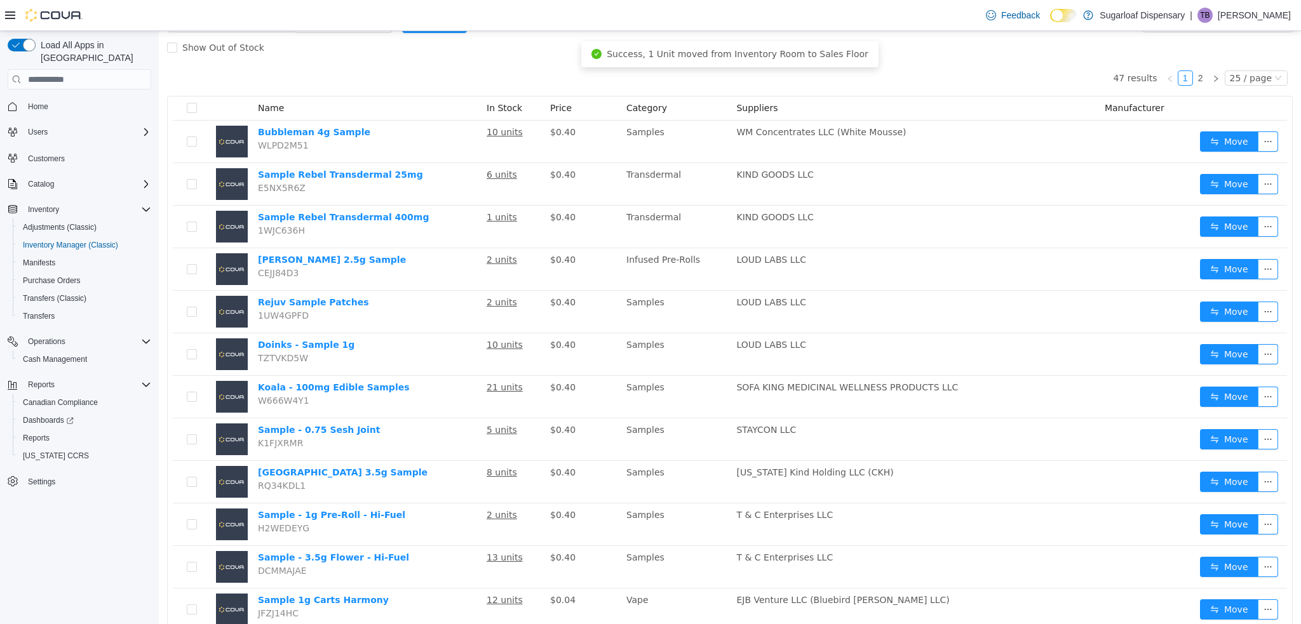
scroll to position [90, 0]
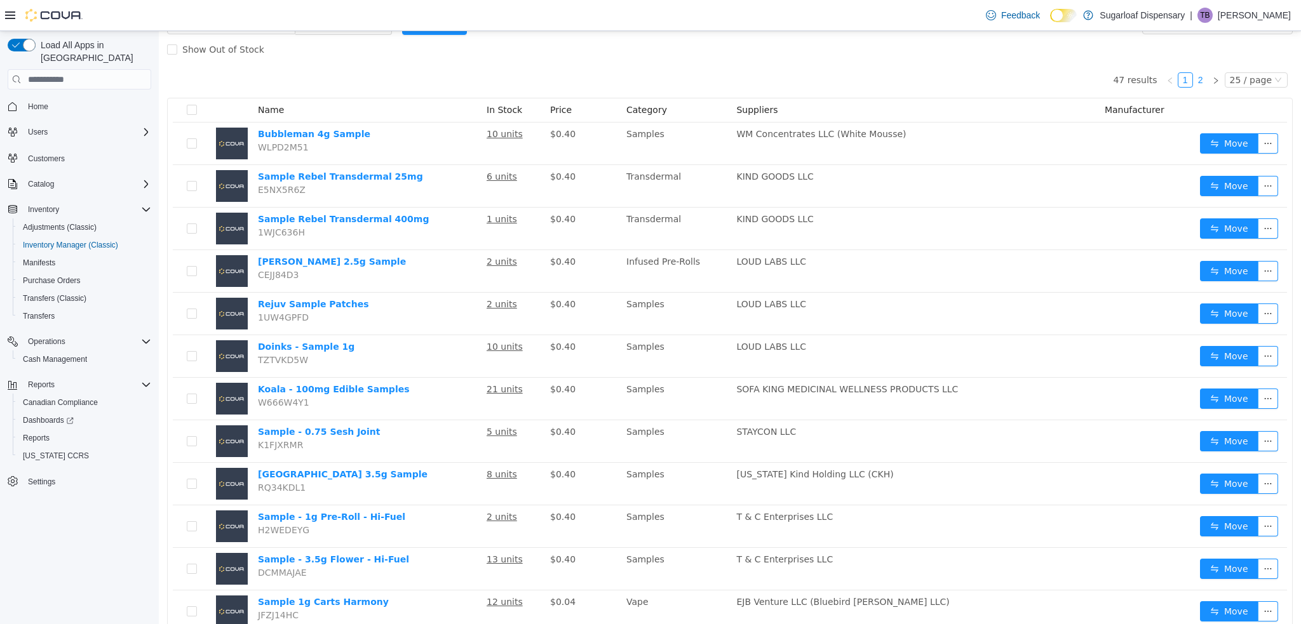
click at [1199, 78] on link "2" at bounding box center [1201, 80] width 14 height 14
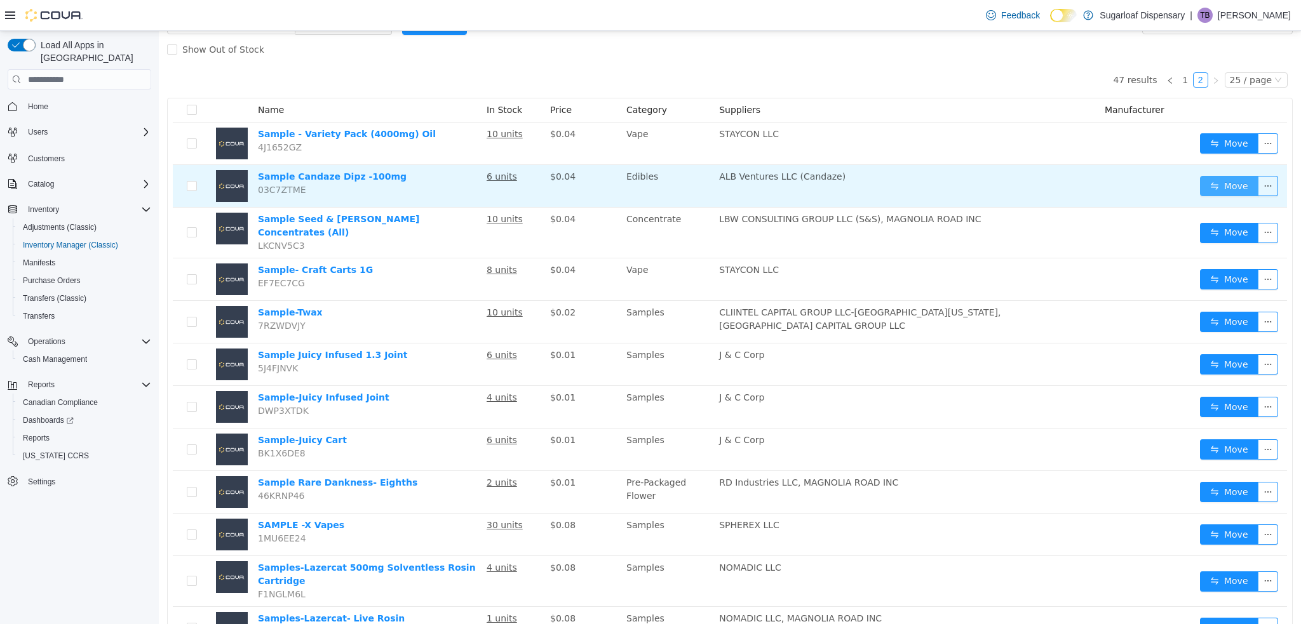
click at [1211, 193] on button "Move" at bounding box center [1229, 186] width 58 height 20
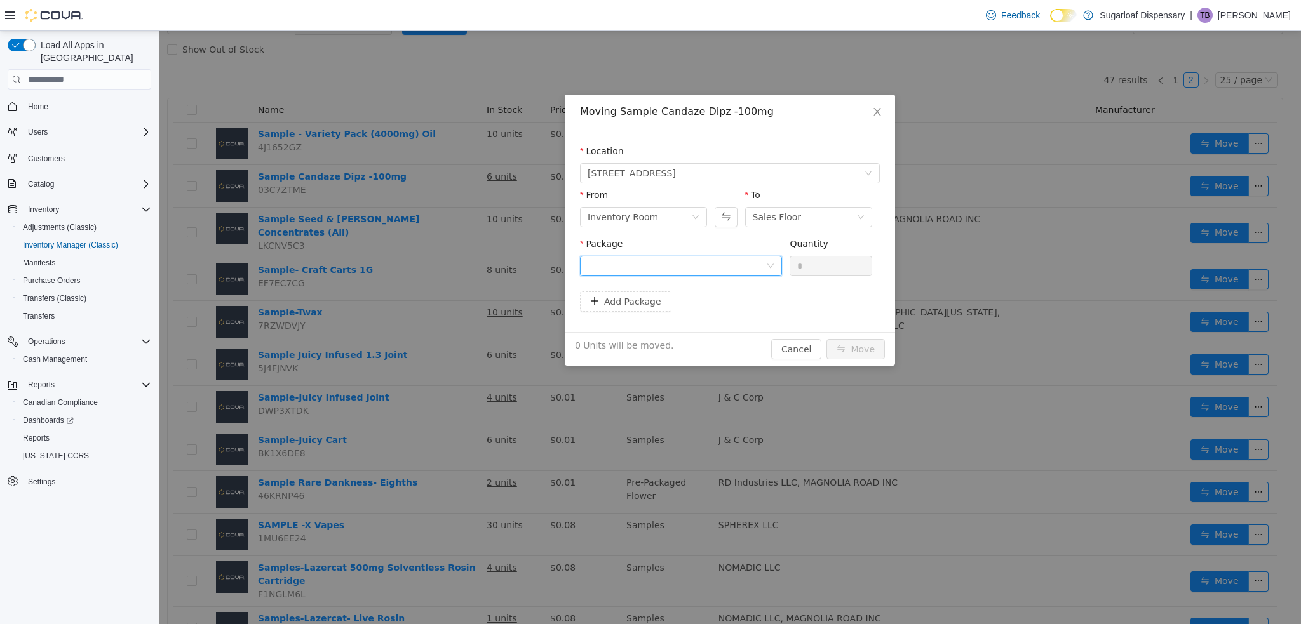
click at [738, 271] on div at bounding box center [677, 266] width 178 height 19
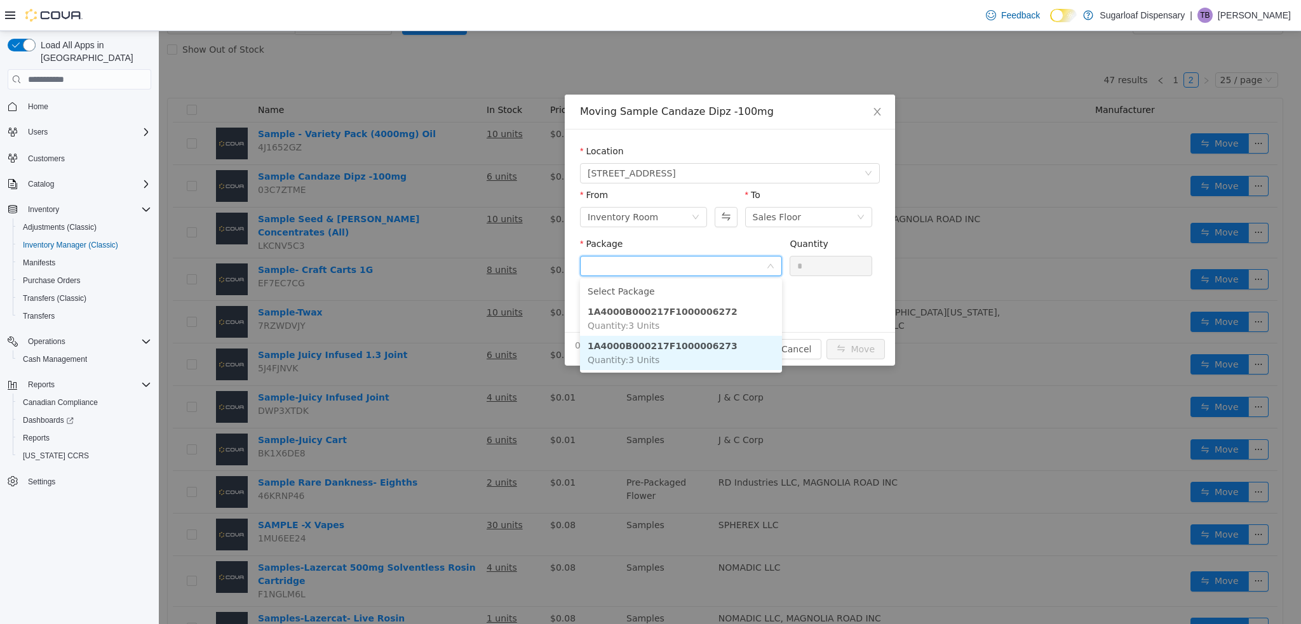
click at [698, 339] on li "1A4000B000217F1000006273 Quantity : 3 Units" at bounding box center [681, 353] width 202 height 34
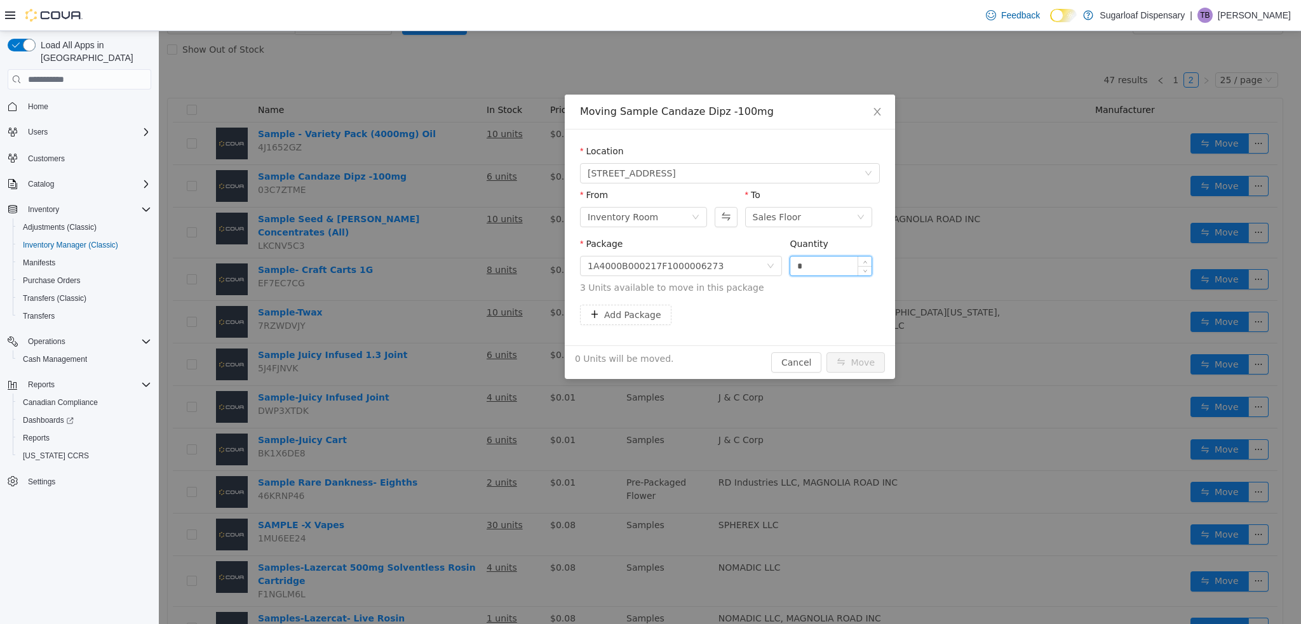
click at [815, 269] on input "*" at bounding box center [830, 266] width 81 height 19
type input "*"
click at [864, 365] on button "Move" at bounding box center [855, 363] width 58 height 20
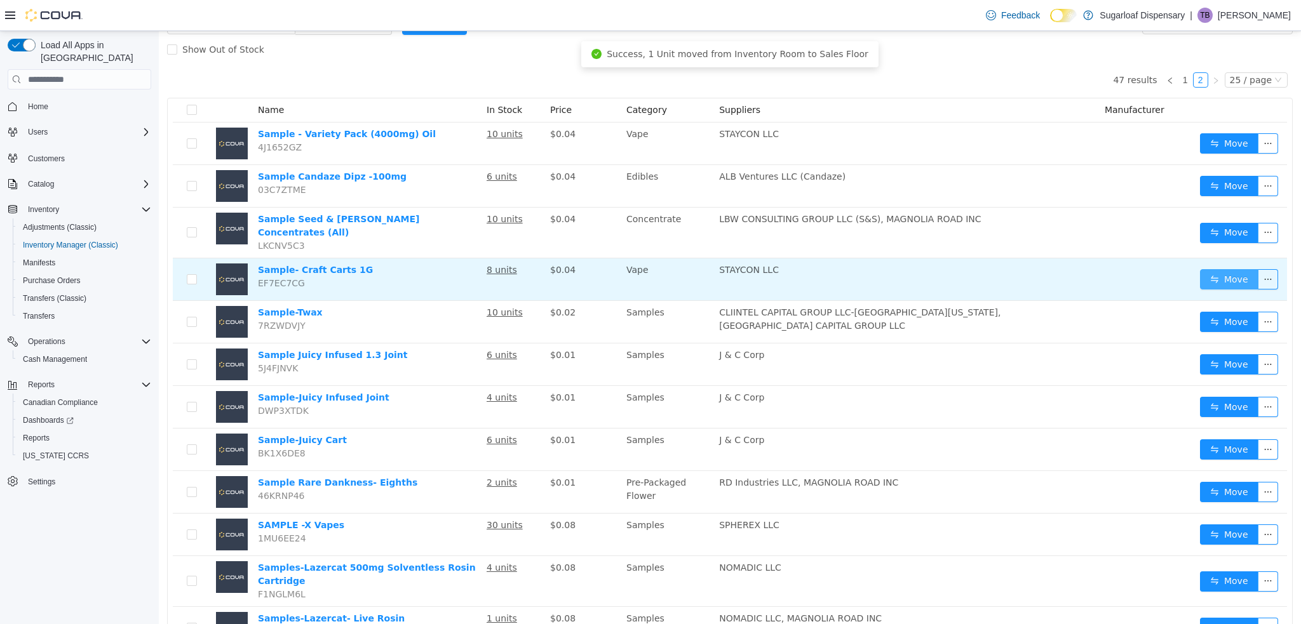
click at [1222, 272] on button "Move" at bounding box center [1229, 279] width 58 height 20
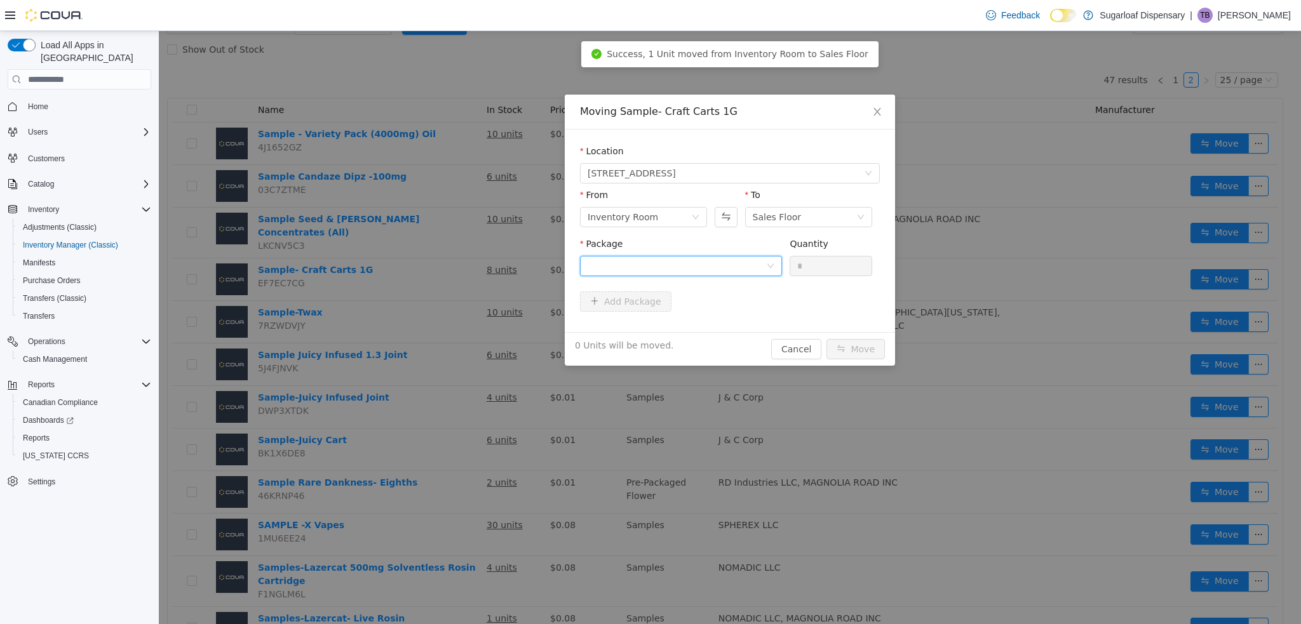
click at [742, 264] on div at bounding box center [677, 266] width 178 height 19
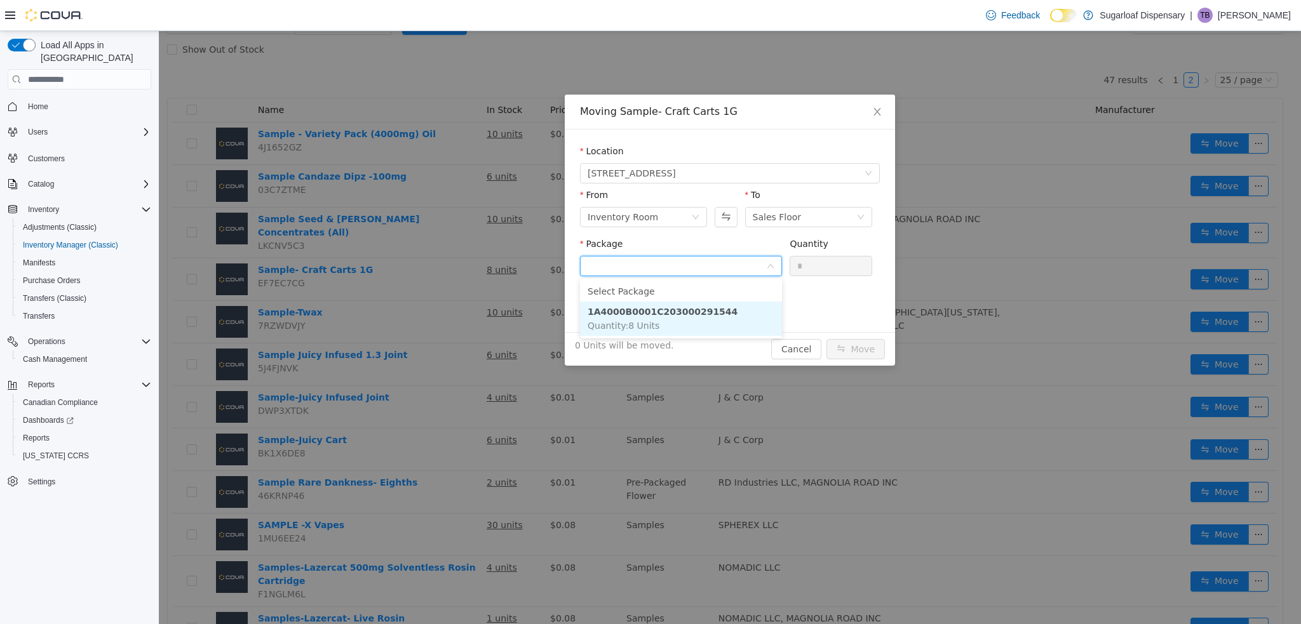
click at [737, 328] on li "1A4000B0001C203000291544 Quantity : 8 Units" at bounding box center [681, 319] width 202 height 34
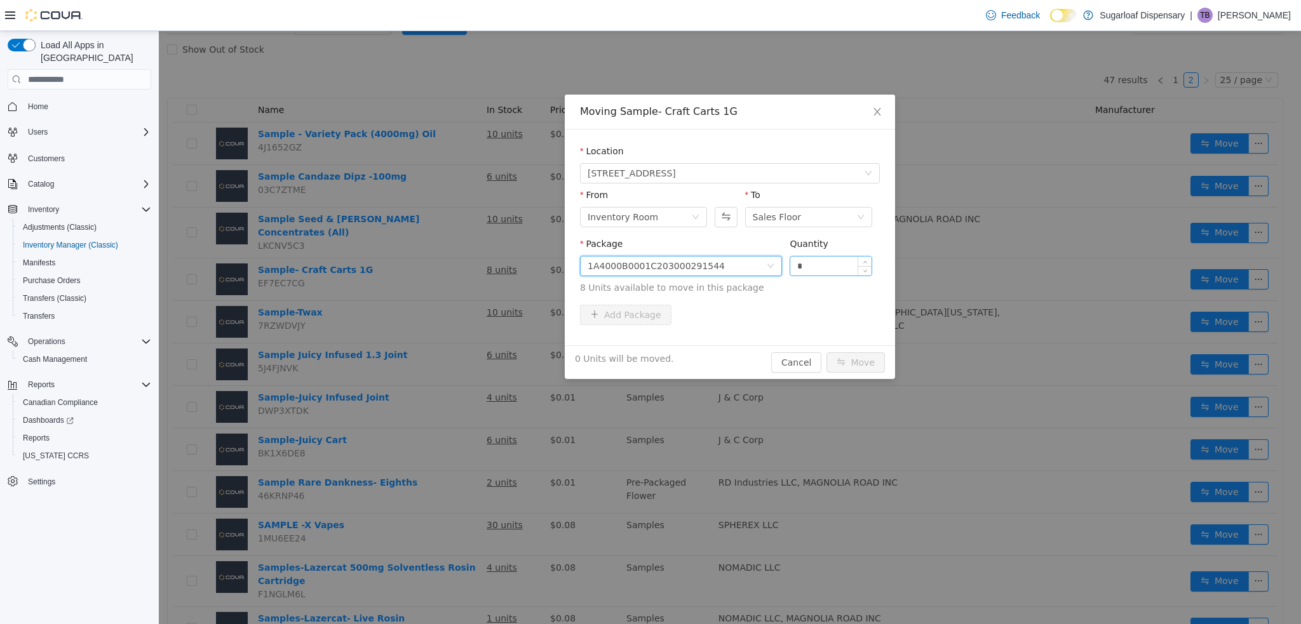
click at [833, 261] on input "*" at bounding box center [830, 266] width 81 height 19
type input "*"
click at [841, 360] on button "Move" at bounding box center [855, 363] width 58 height 20
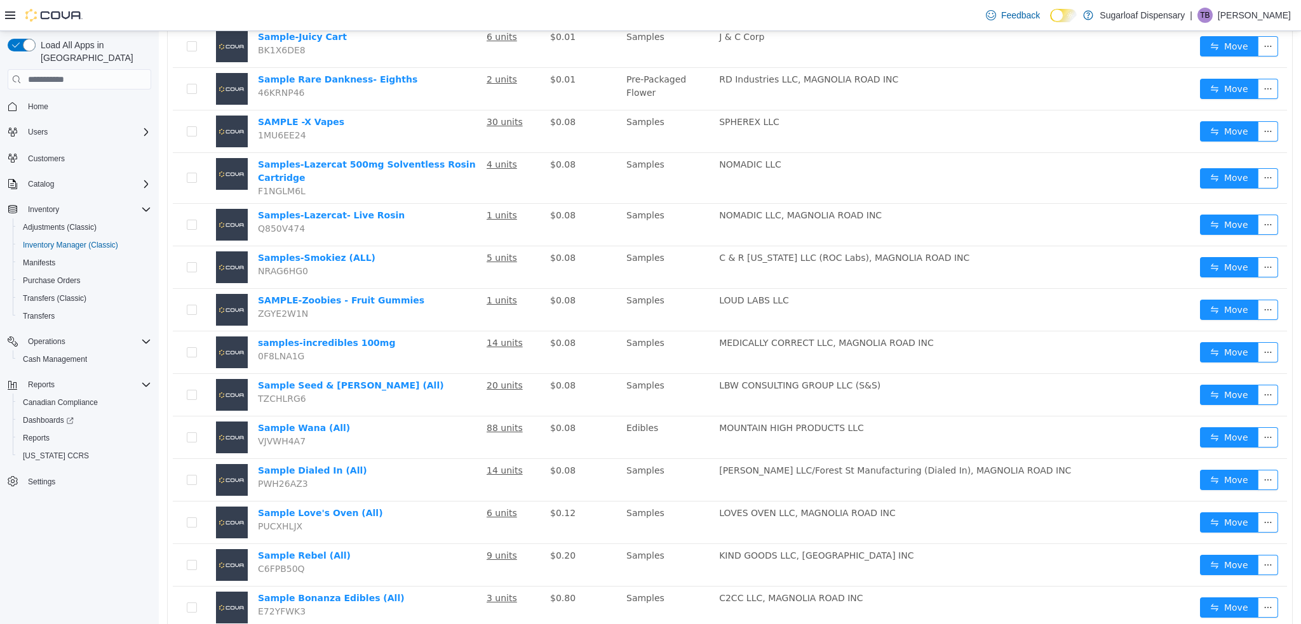
scroll to position [495, 0]
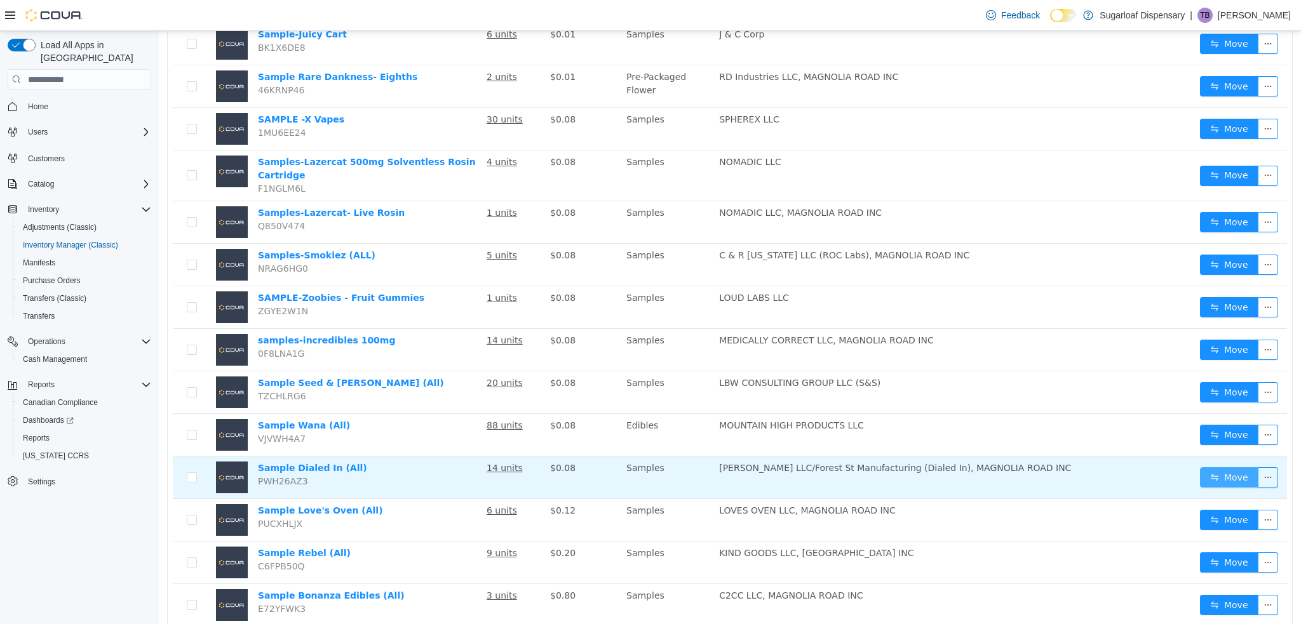
click at [1200, 467] on button "Move" at bounding box center [1229, 477] width 58 height 20
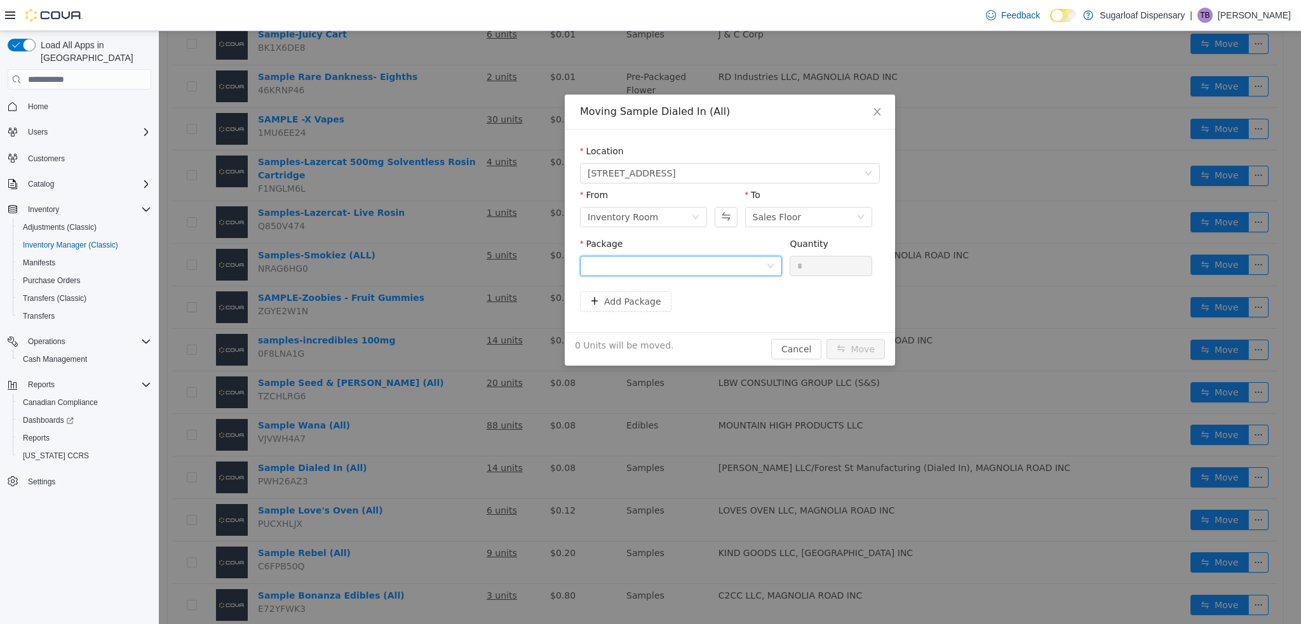
click at [762, 267] on div at bounding box center [677, 266] width 178 height 19
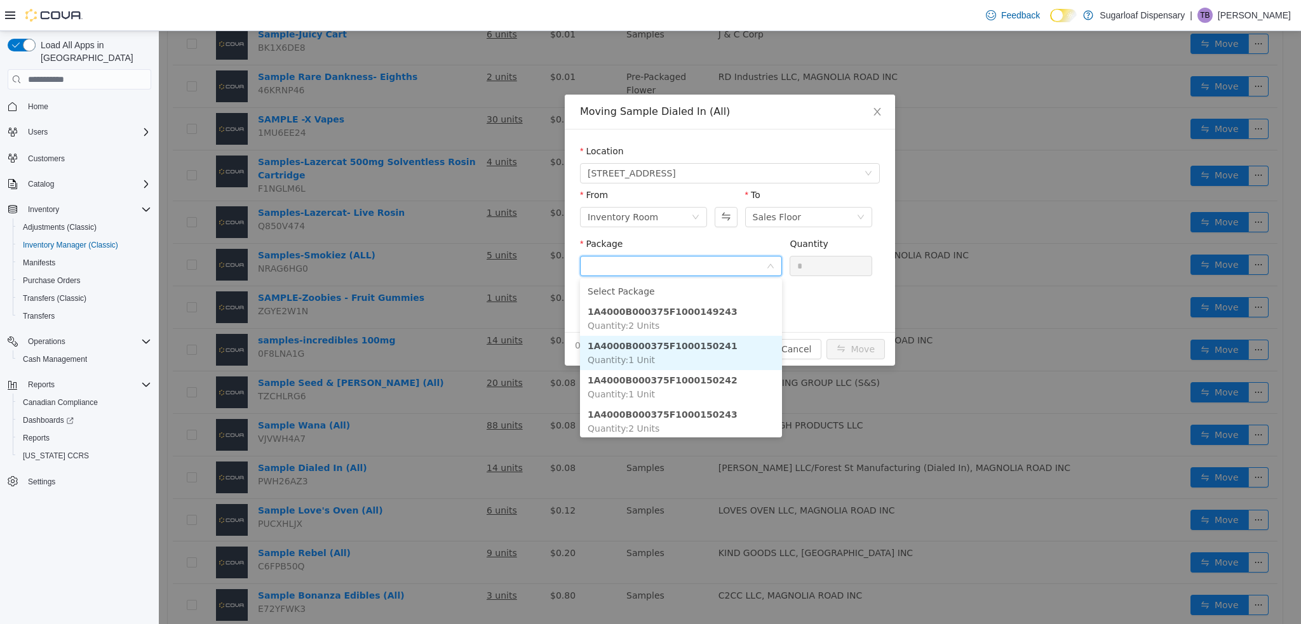
click at [696, 346] on strong "1A4000B000375F1000150241" at bounding box center [663, 346] width 150 height 10
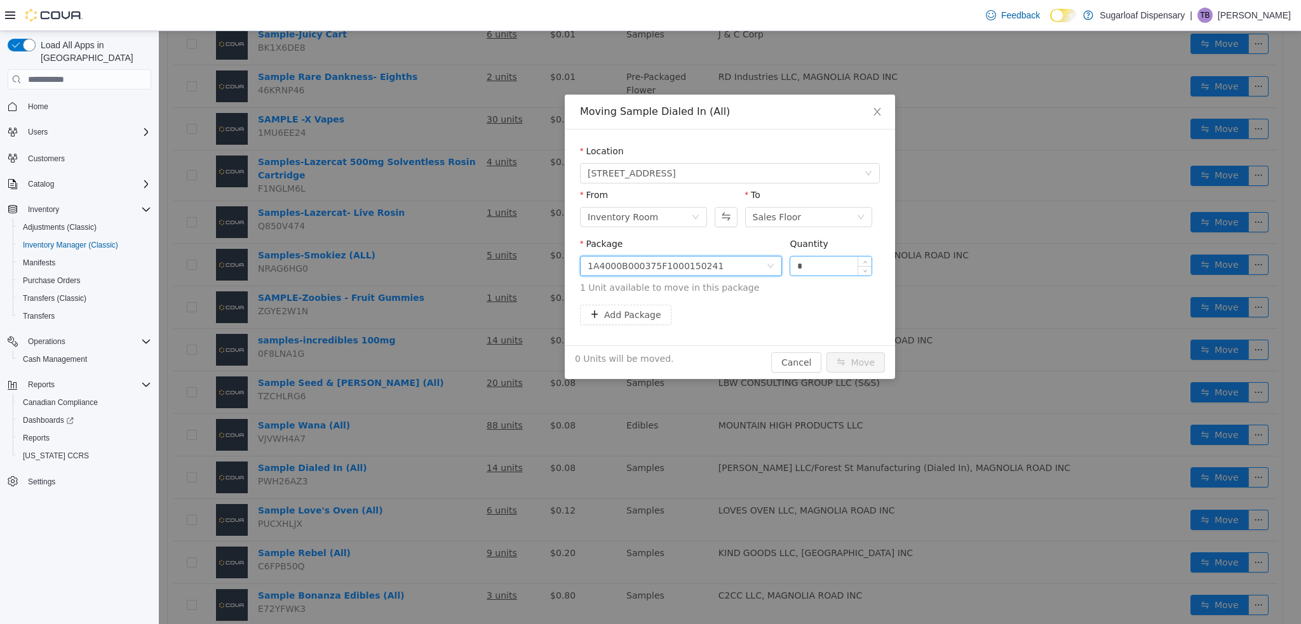
click at [816, 269] on input "*" at bounding box center [830, 266] width 81 height 19
type input "*"
click at [848, 360] on button "Move" at bounding box center [855, 363] width 58 height 20
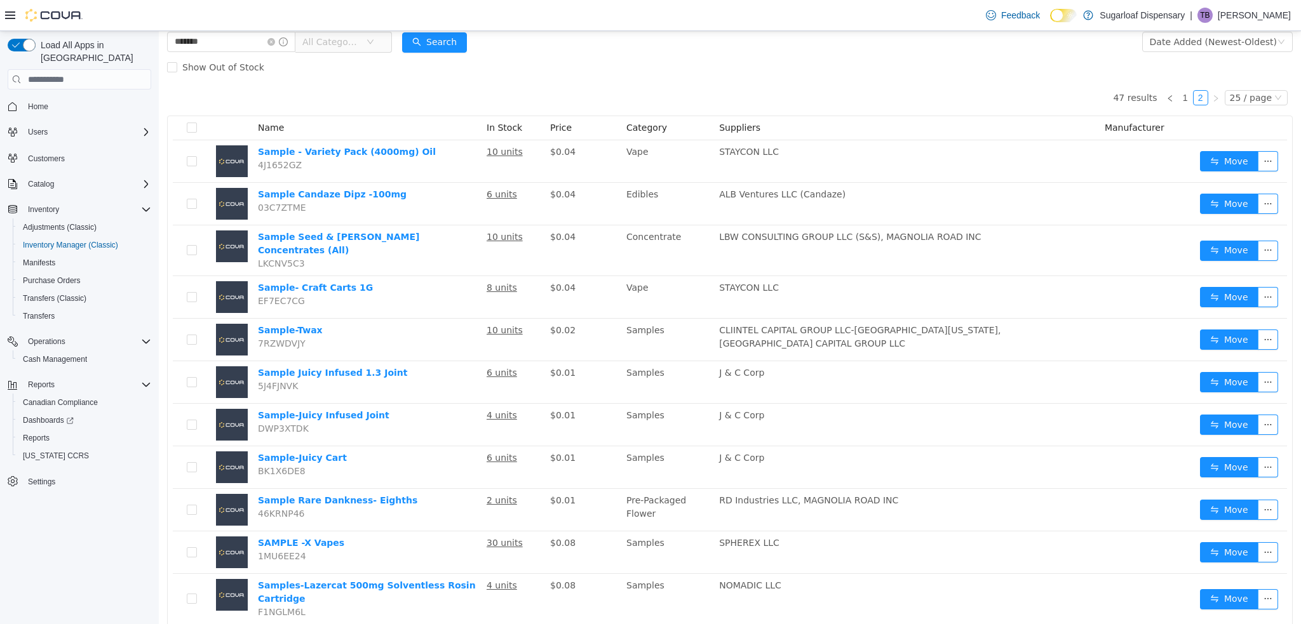
scroll to position [0, 0]
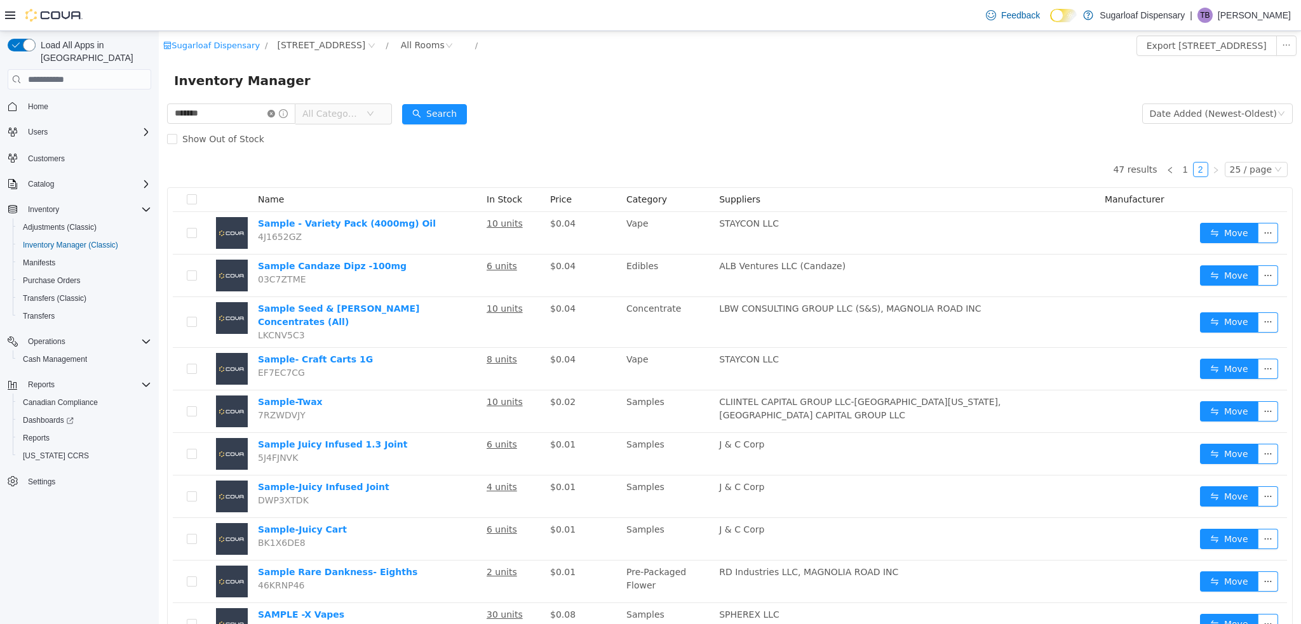
click at [275, 115] on icon "icon: close-circle" at bounding box center [271, 114] width 8 height 8
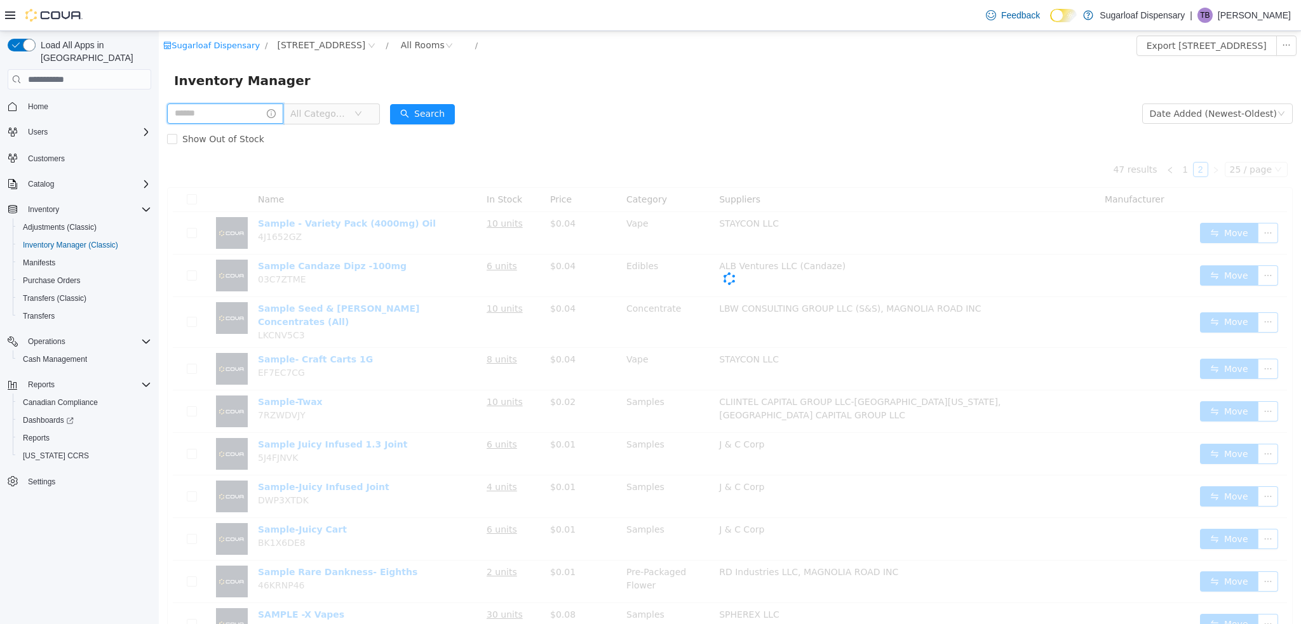
click at [250, 116] on input "text" at bounding box center [225, 114] width 116 height 20
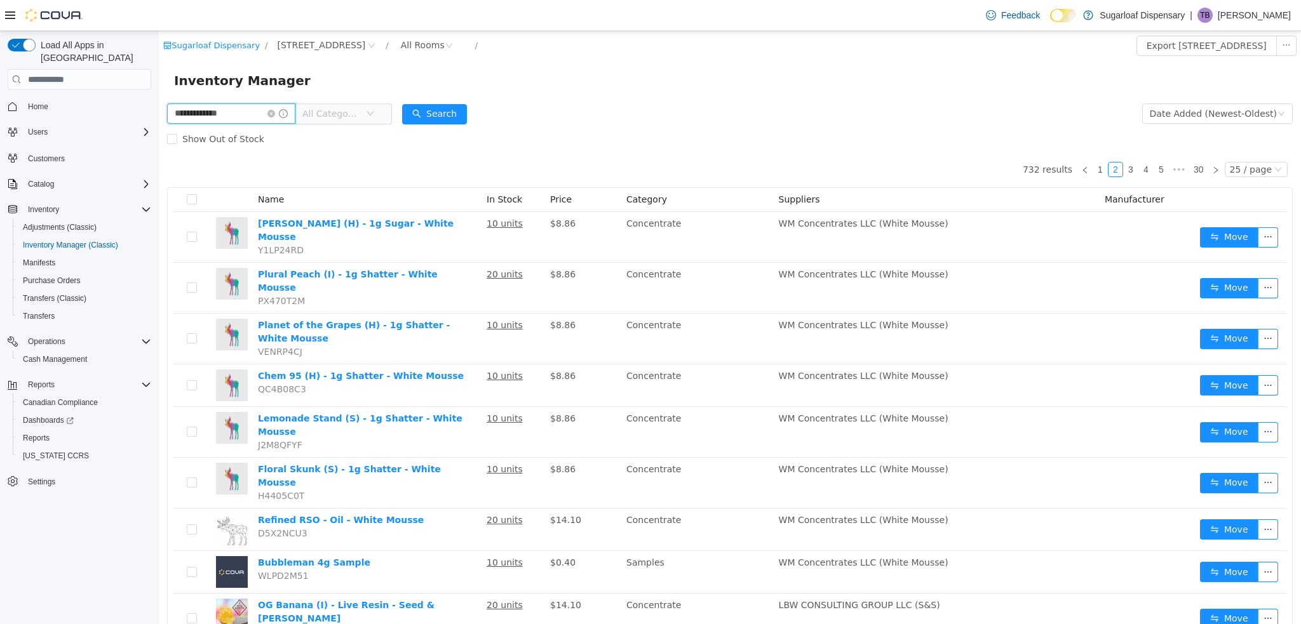
type input "**********"
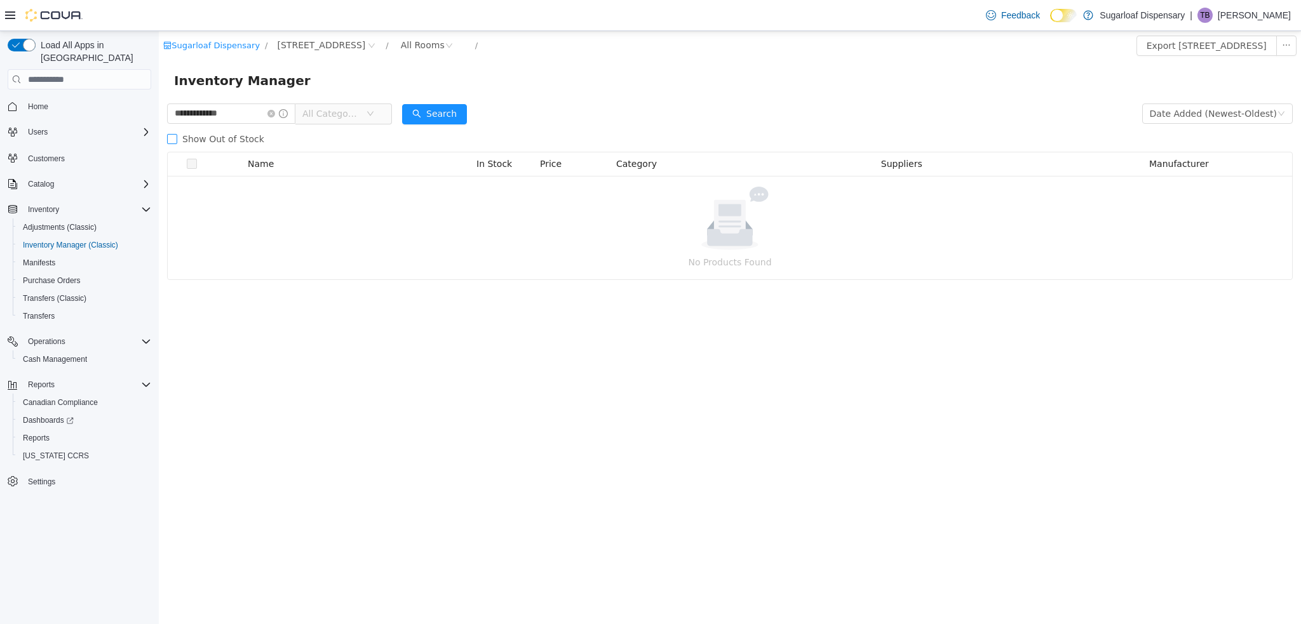
click at [219, 135] on span "Show Out of Stock" at bounding box center [223, 139] width 92 height 10
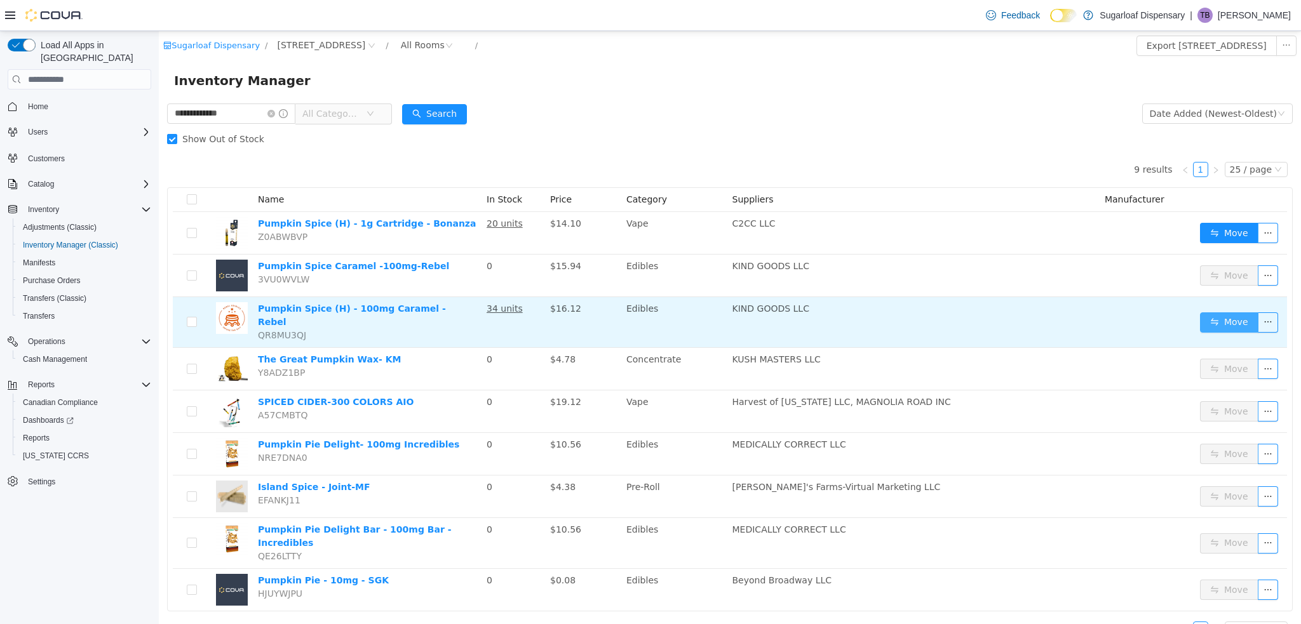
click at [1204, 314] on button "Move" at bounding box center [1229, 323] width 58 height 20
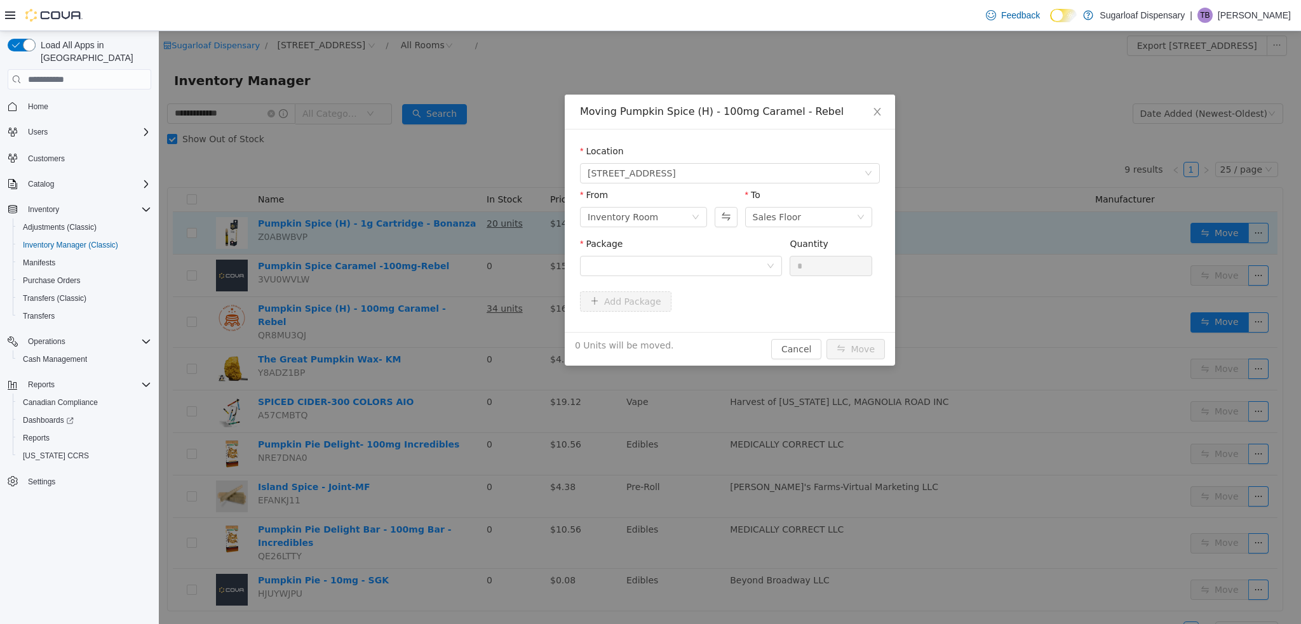
drag, startPoint x: 1204, startPoint y: 314, endPoint x: 716, endPoint y: 230, distance: 495.0
click at [716, 230] on div "Moving Pumpkin Spice (H) - 100mg Caramel - Rebel Location [STREET_ADDRESS] From…" at bounding box center [730, 327] width 1142 height 593
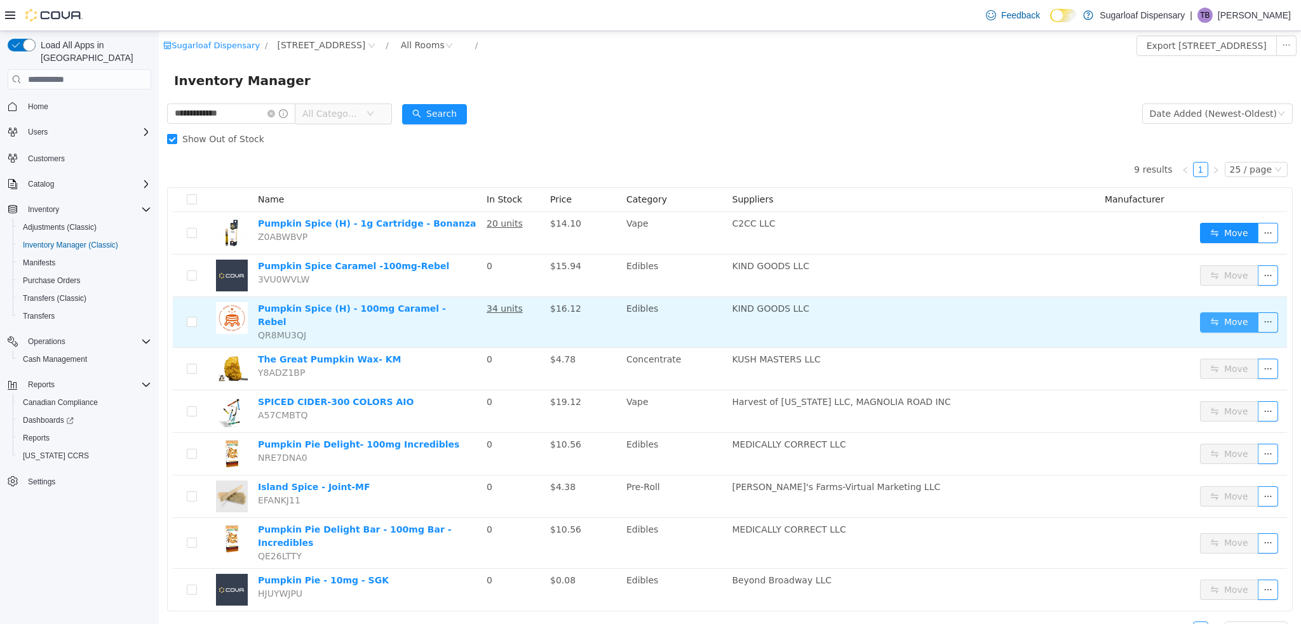
click at [1216, 322] on button "Move" at bounding box center [1229, 323] width 58 height 20
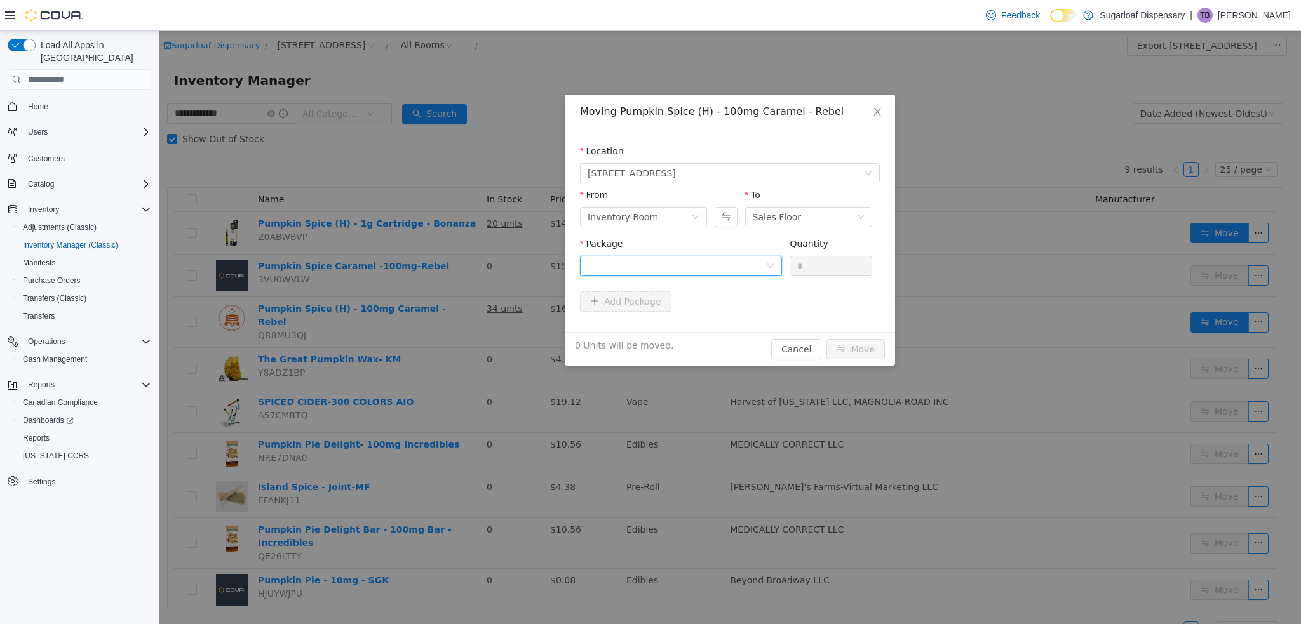
click at [720, 262] on div at bounding box center [677, 266] width 178 height 19
click at [686, 326] on li "1A4000B0001CBC5000046176 Quantity : 20 Units" at bounding box center [681, 319] width 202 height 34
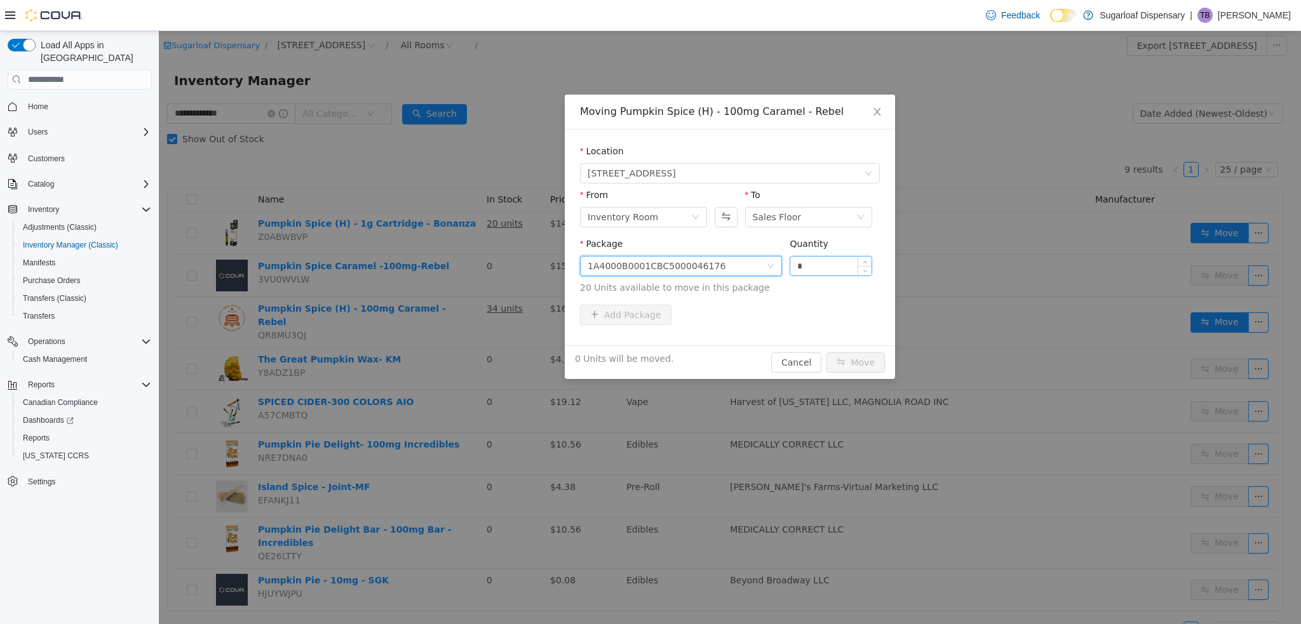
click at [830, 264] on input "*" at bounding box center [830, 266] width 81 height 19
type input "**"
click at [856, 371] on button "Move" at bounding box center [855, 363] width 58 height 20
